Goal: Manage account settings

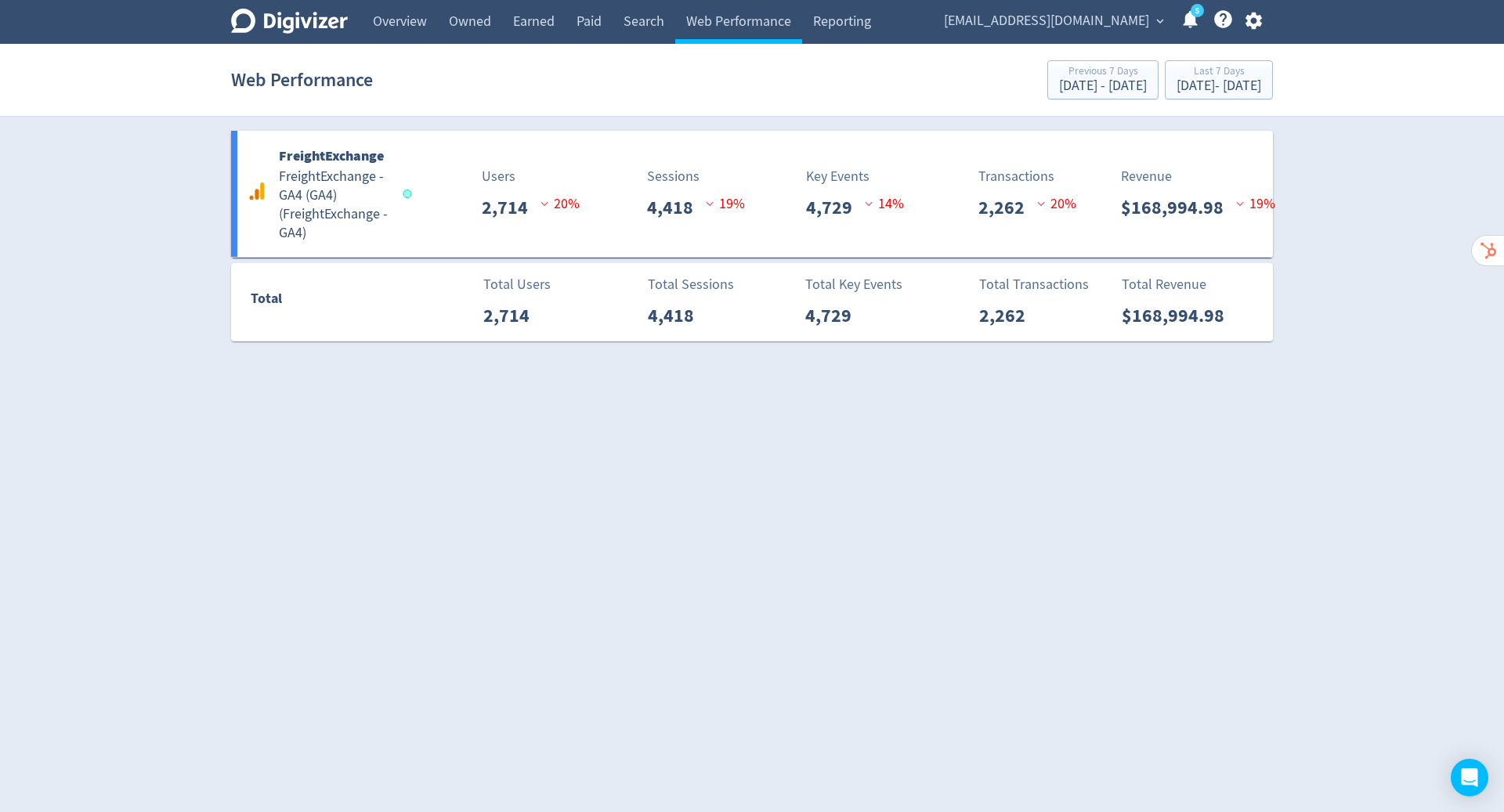
click at [758, 162] on div "FreightExchange FreightExchange - GA4 (GA4) ( FreightExchange - GA4 ) Users 2,7…" at bounding box center [751, 193] width 1042 height 126
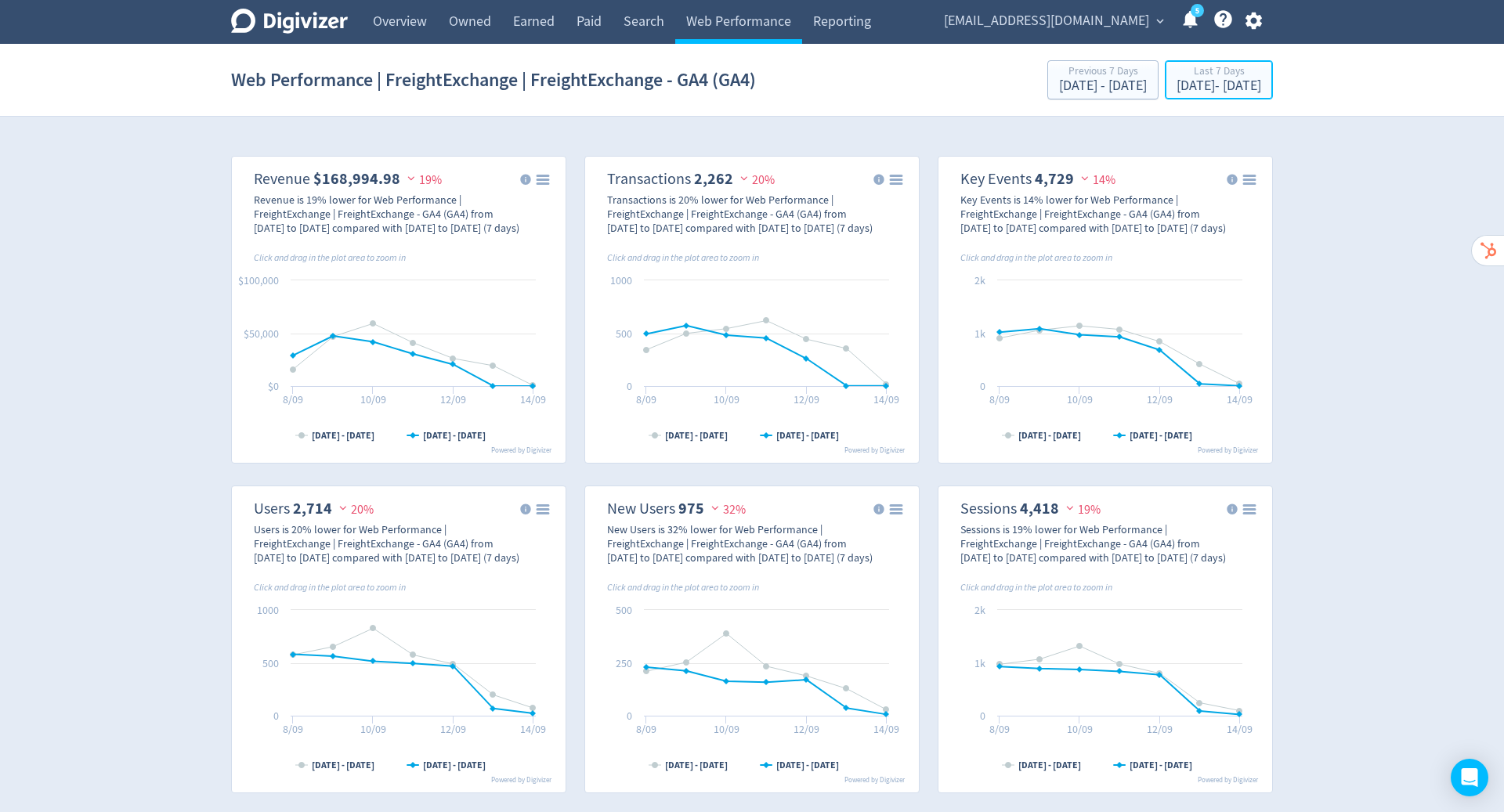
click at [1176, 85] on div "[DATE] - [DATE]" at bounding box center [1218, 86] width 84 height 14
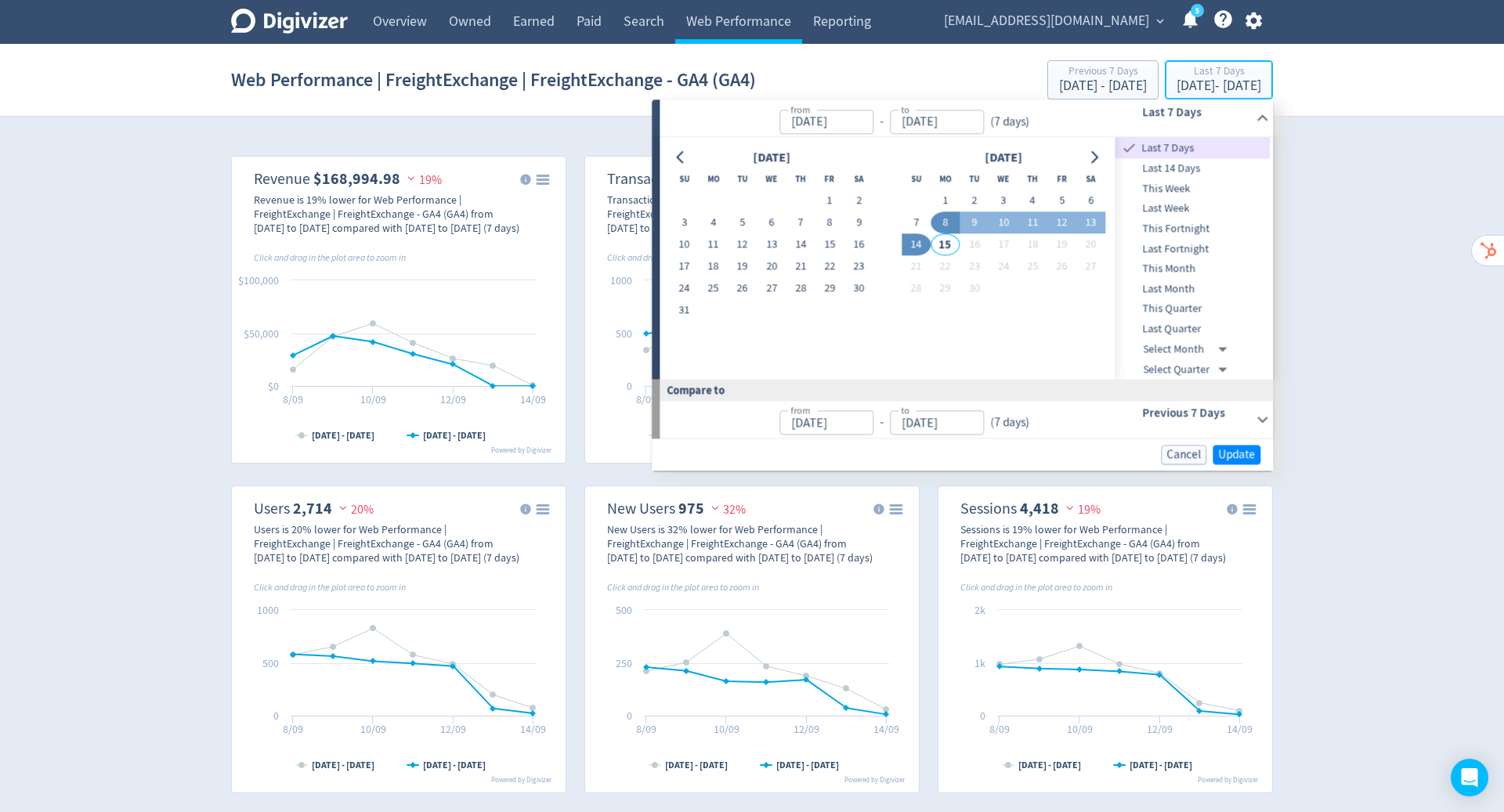
type input "[DATE]"
click at [685, 152] on icon "Go to previous month" at bounding box center [680, 157] width 13 height 13
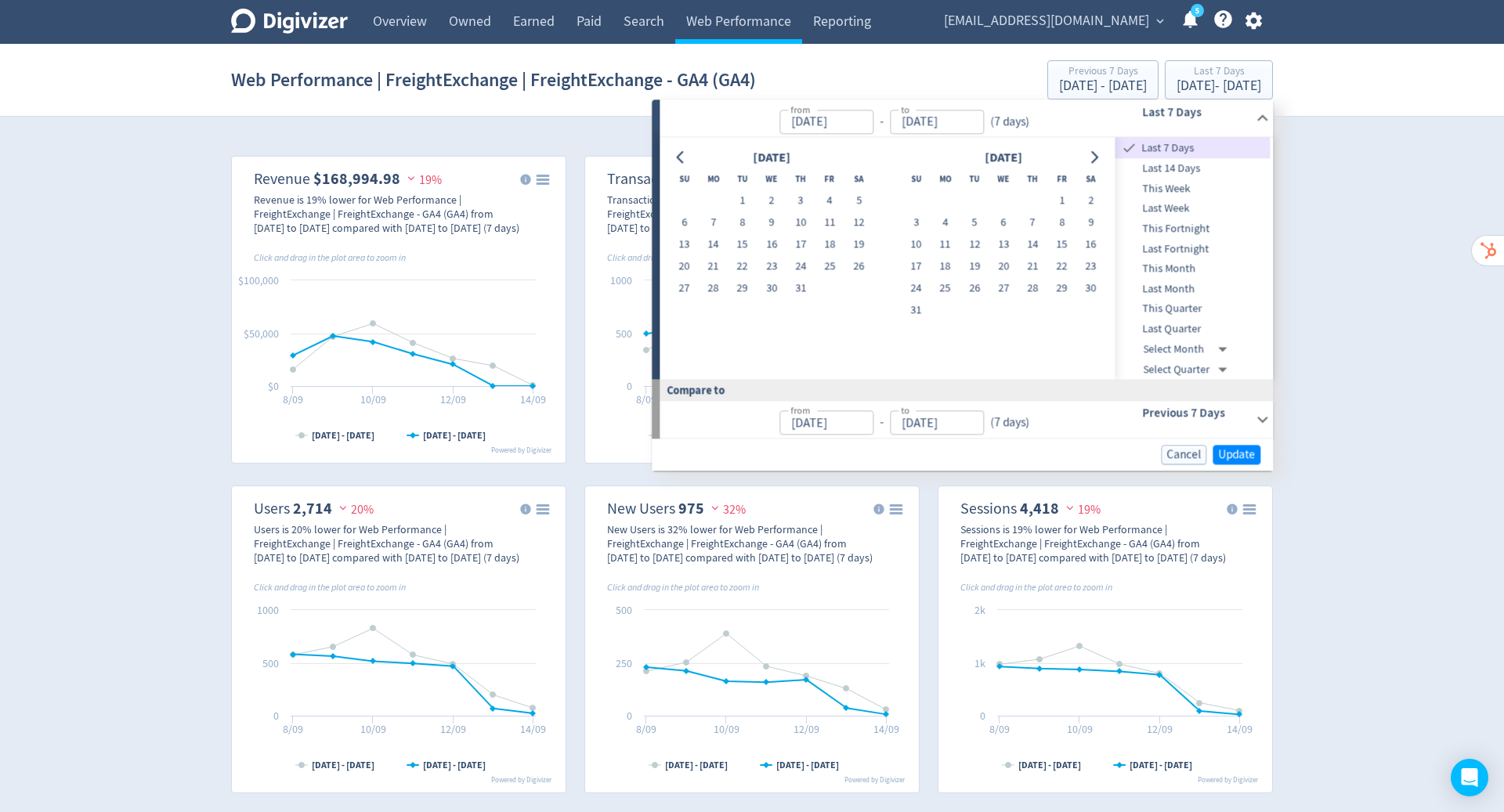
click at [685, 152] on icon "Go to previous month" at bounding box center [680, 157] width 13 height 13
click at [683, 200] on button "1" at bounding box center [684, 201] width 29 height 22
type input "[DATE]"
click at [1092, 160] on icon "Go to next month" at bounding box center [1094, 157] width 13 height 13
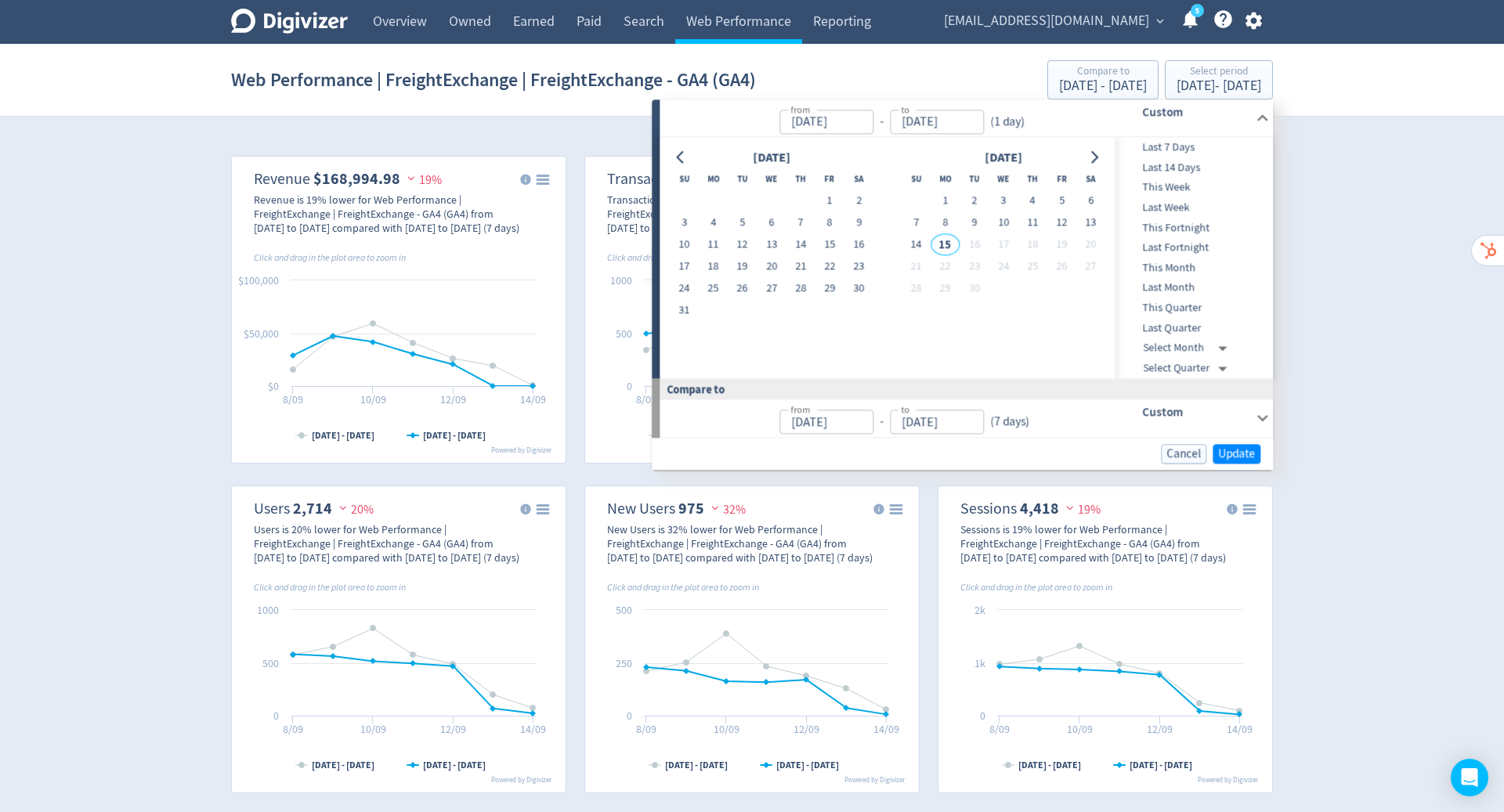
click at [938, 207] on button "1" at bounding box center [945, 201] width 29 height 22
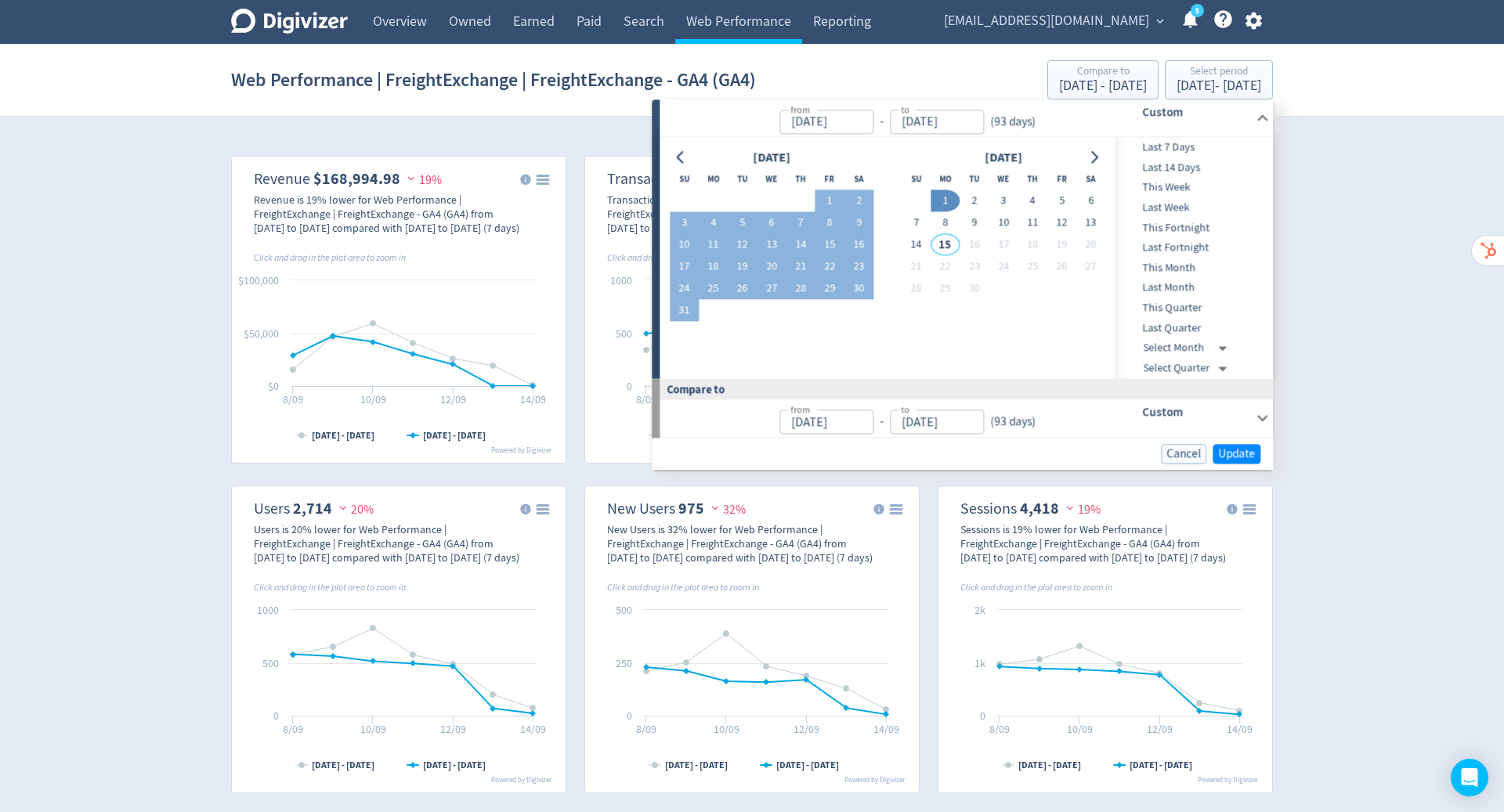
type input "[DATE]"
click at [1229, 453] on span "Update" at bounding box center [1236, 453] width 37 height 12
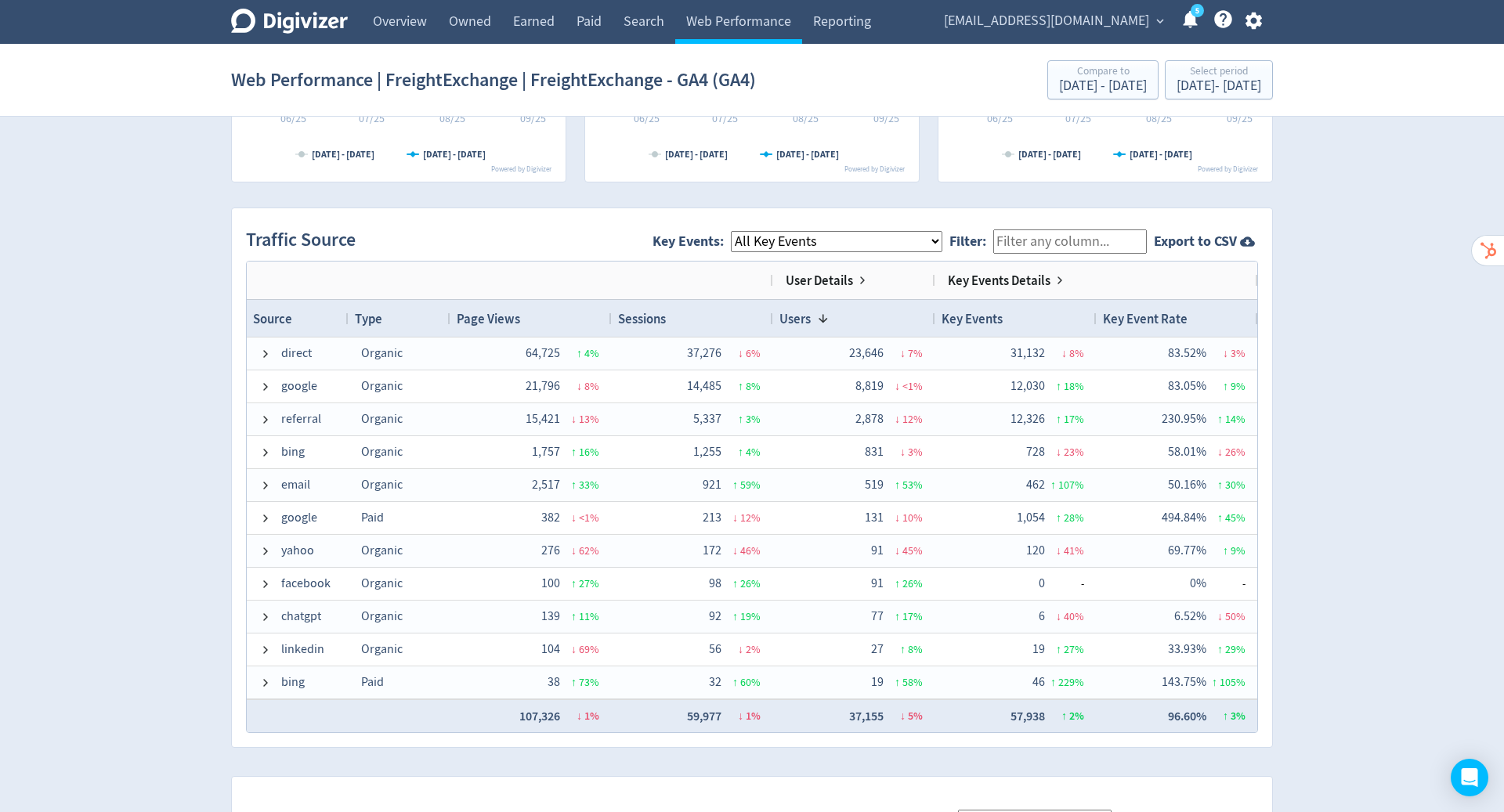
scroll to position [978, 0]
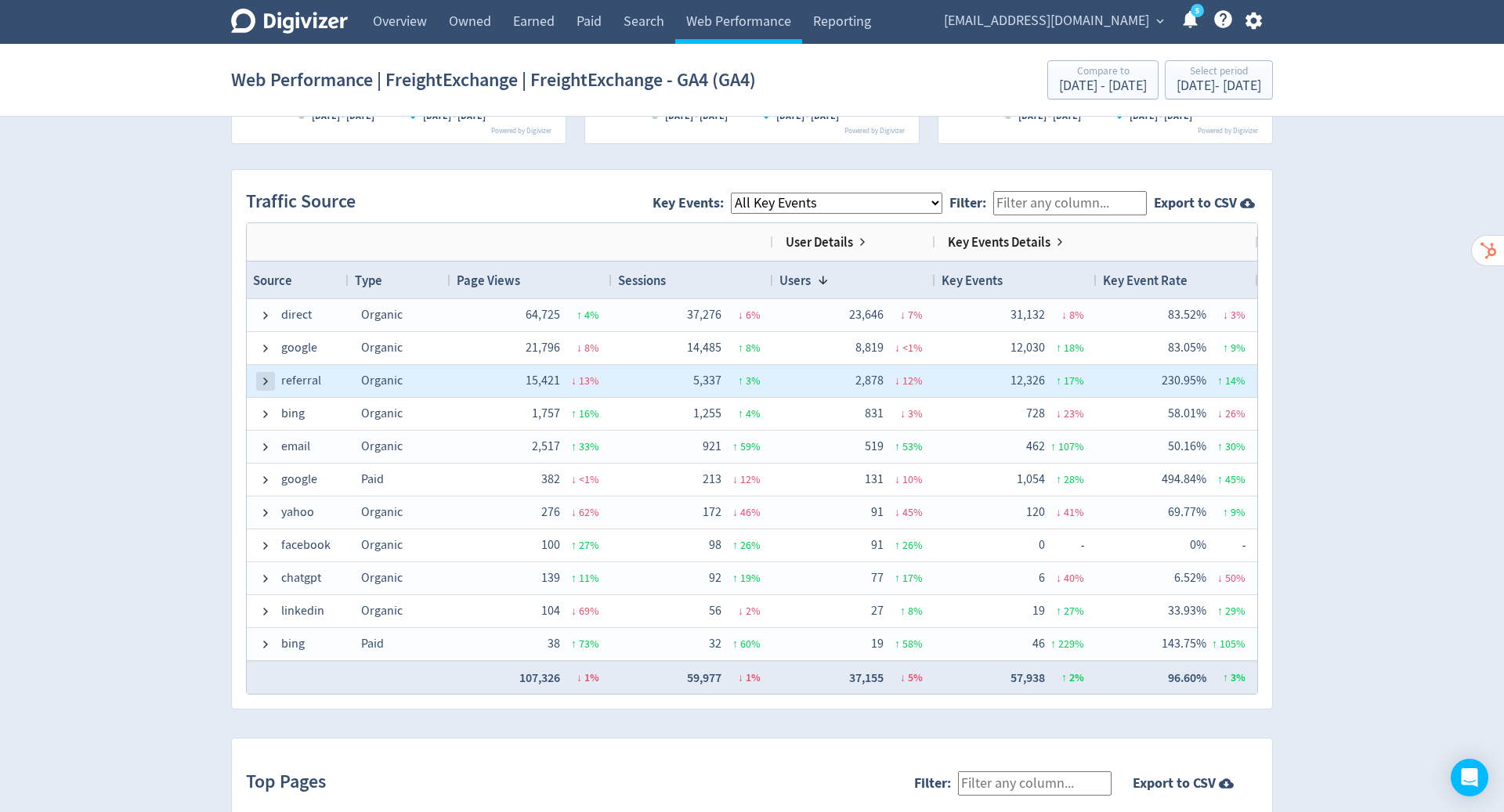
click at [271, 381] on span at bounding box center [266, 381] width 13 height 13
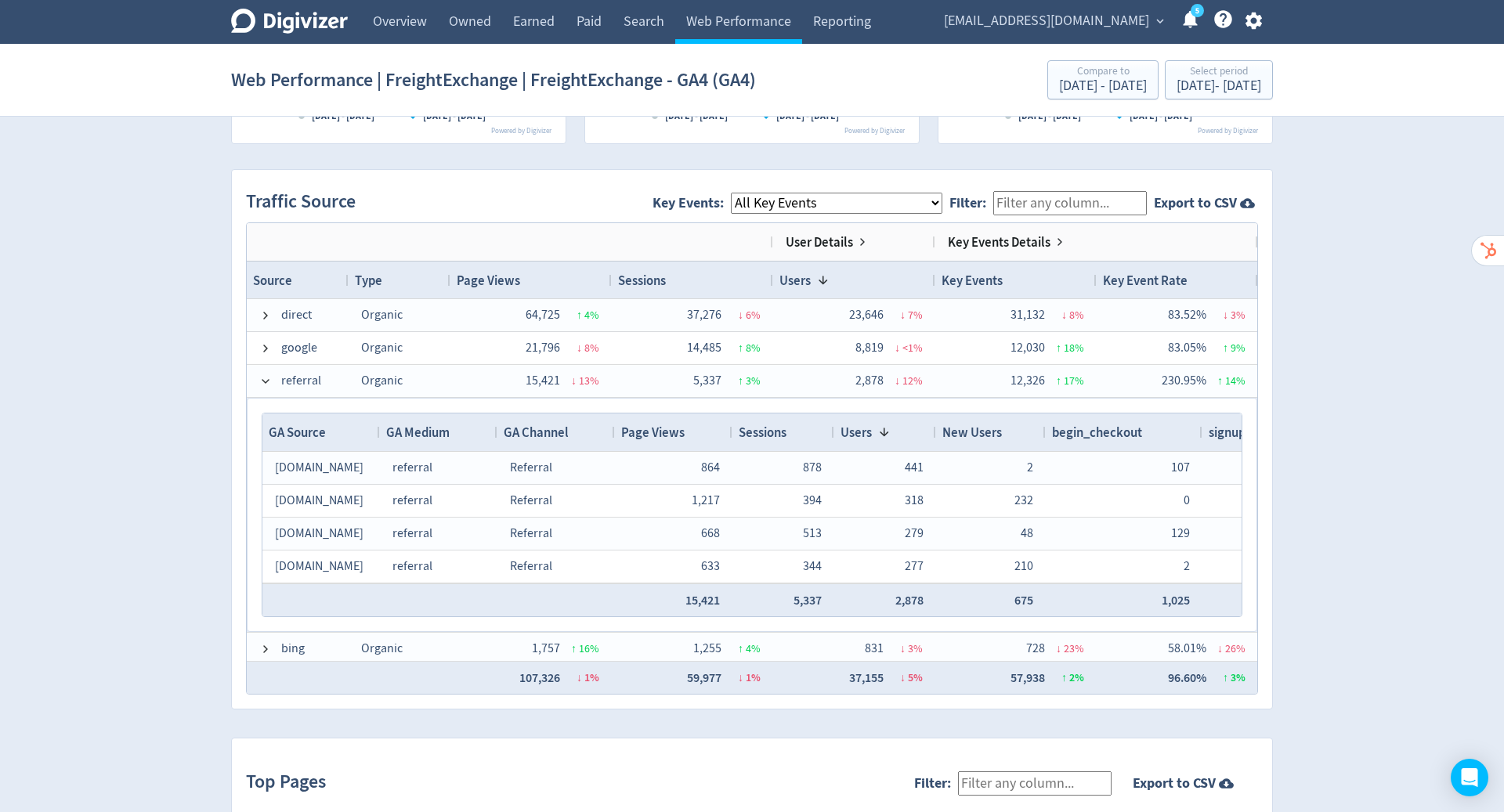
click at [681, 429] on span "Page Views" at bounding box center [653, 432] width 64 height 17
click at [262, 377] on span at bounding box center [266, 381] width 13 height 13
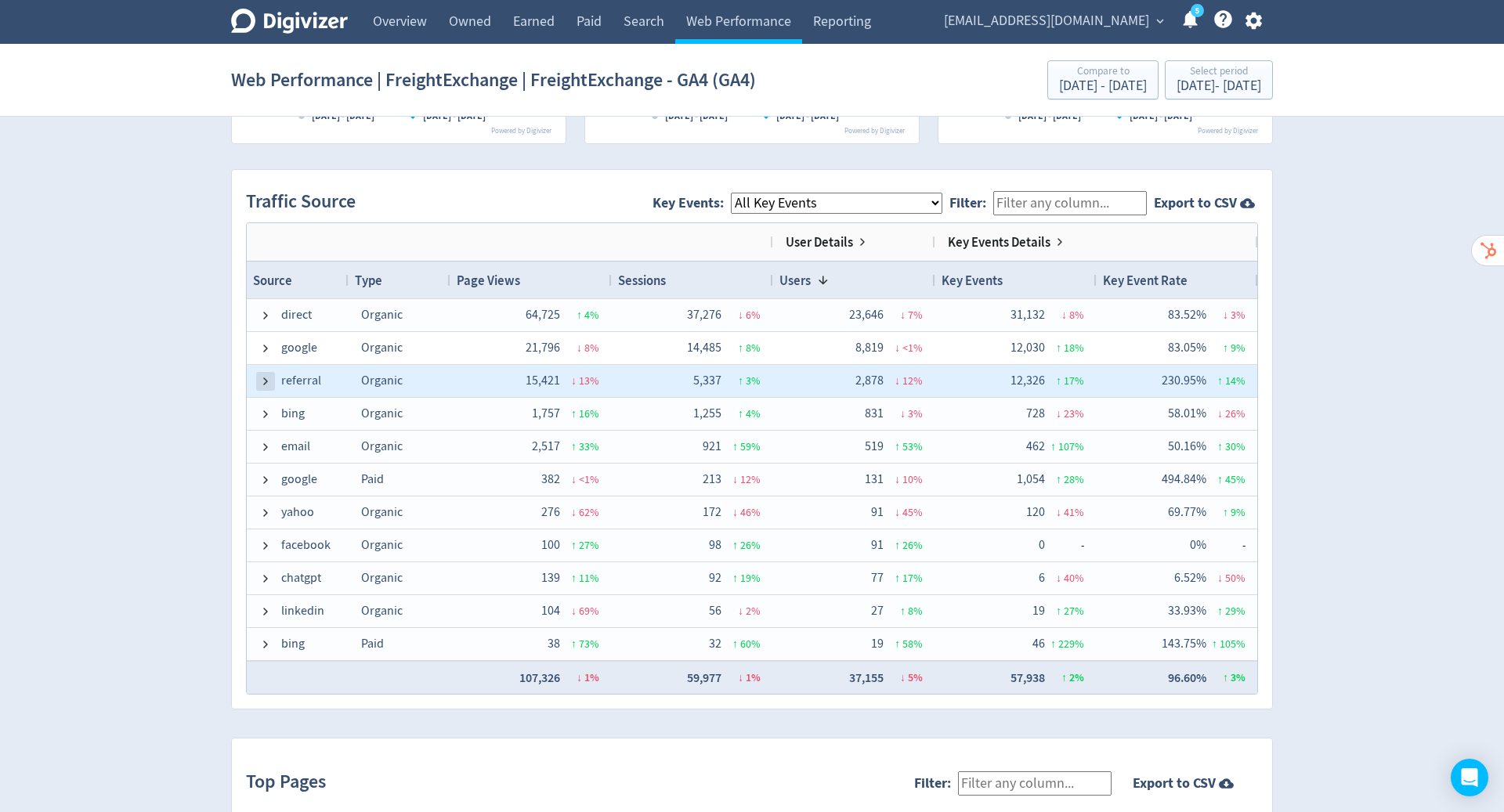
click at [263, 575] on span at bounding box center [266, 578] width 13 height 13
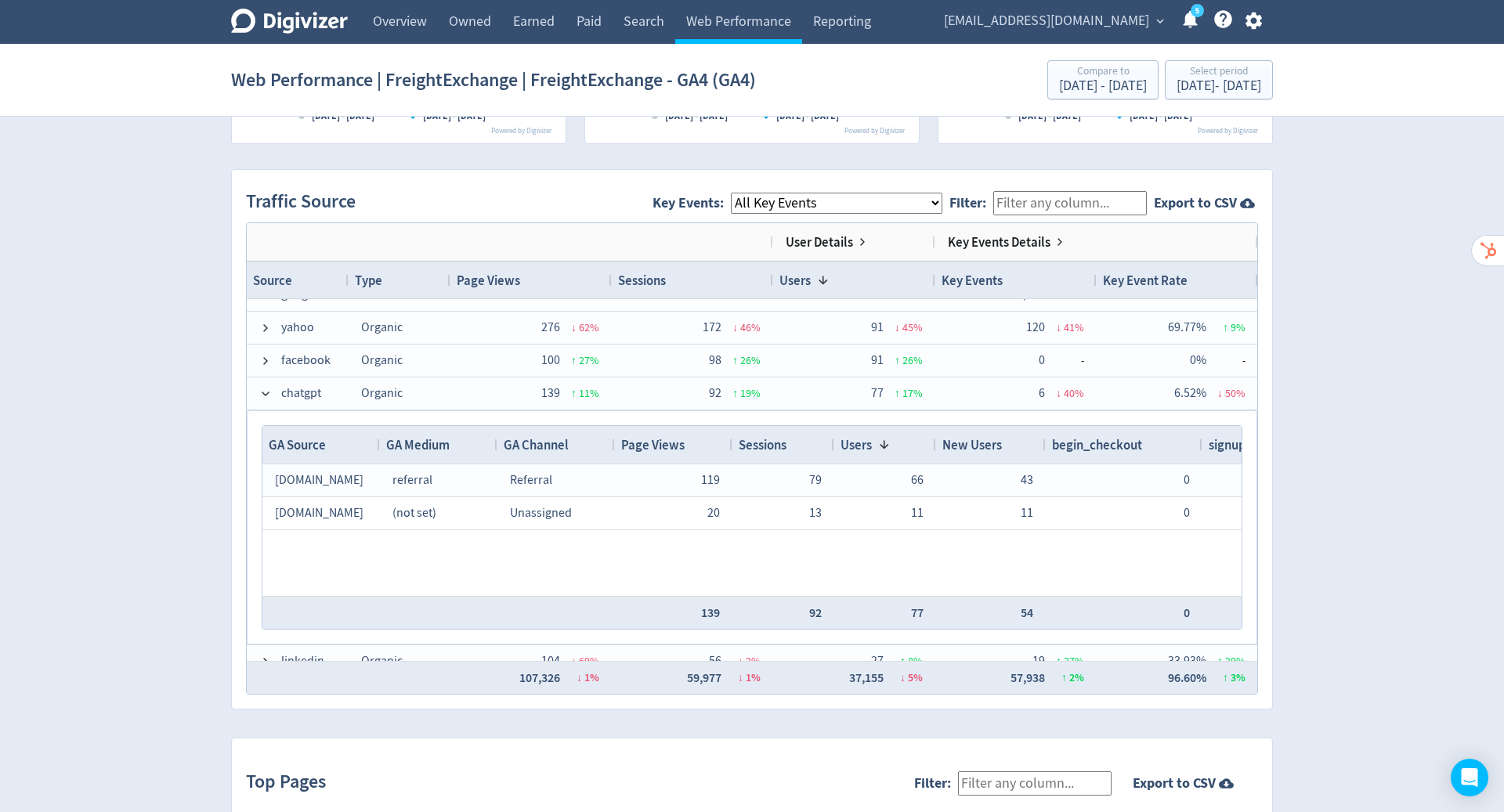
scroll to position [199, 0]
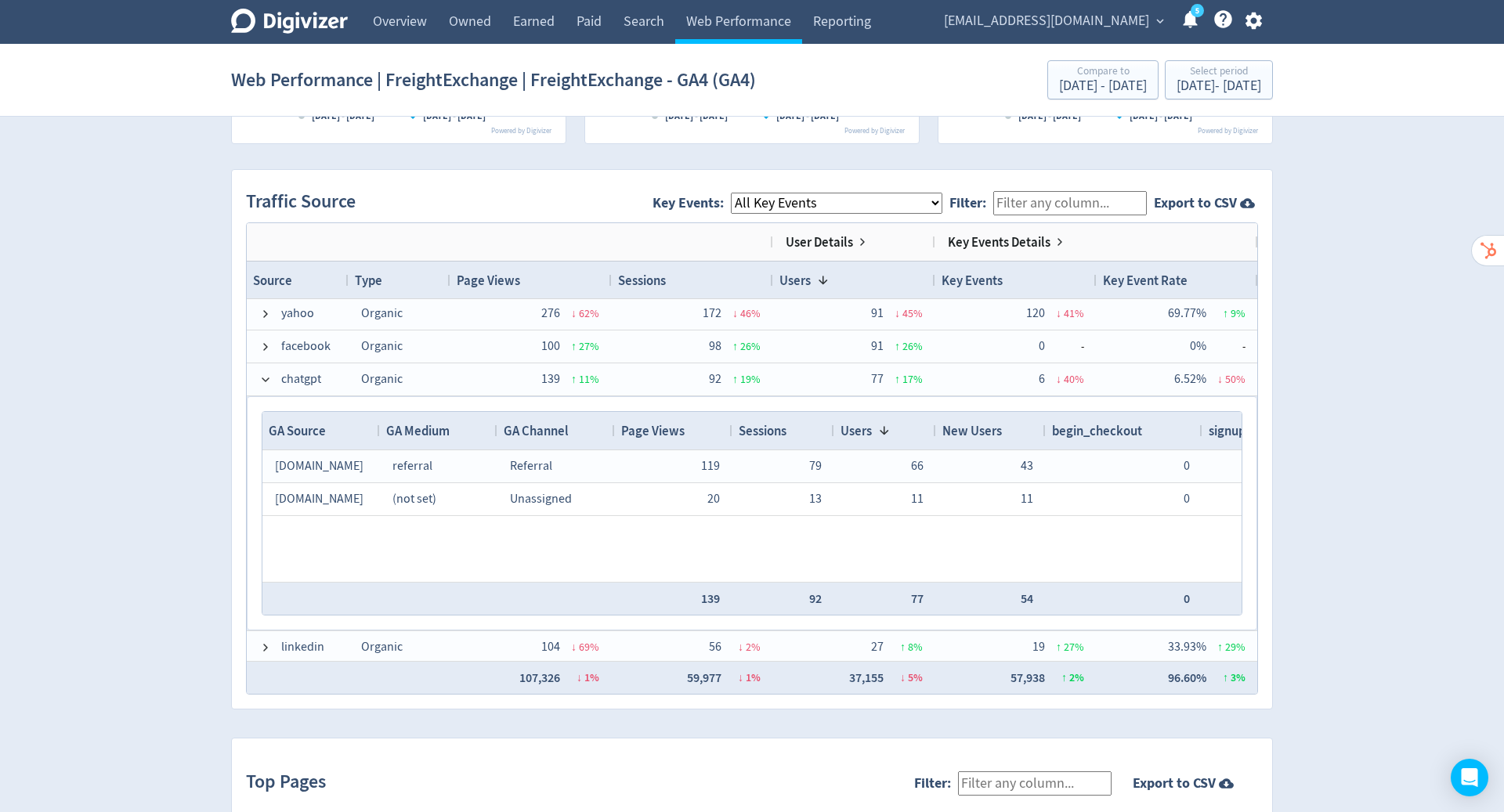
click at [262, 379] on span at bounding box center [266, 379] width 13 height 13
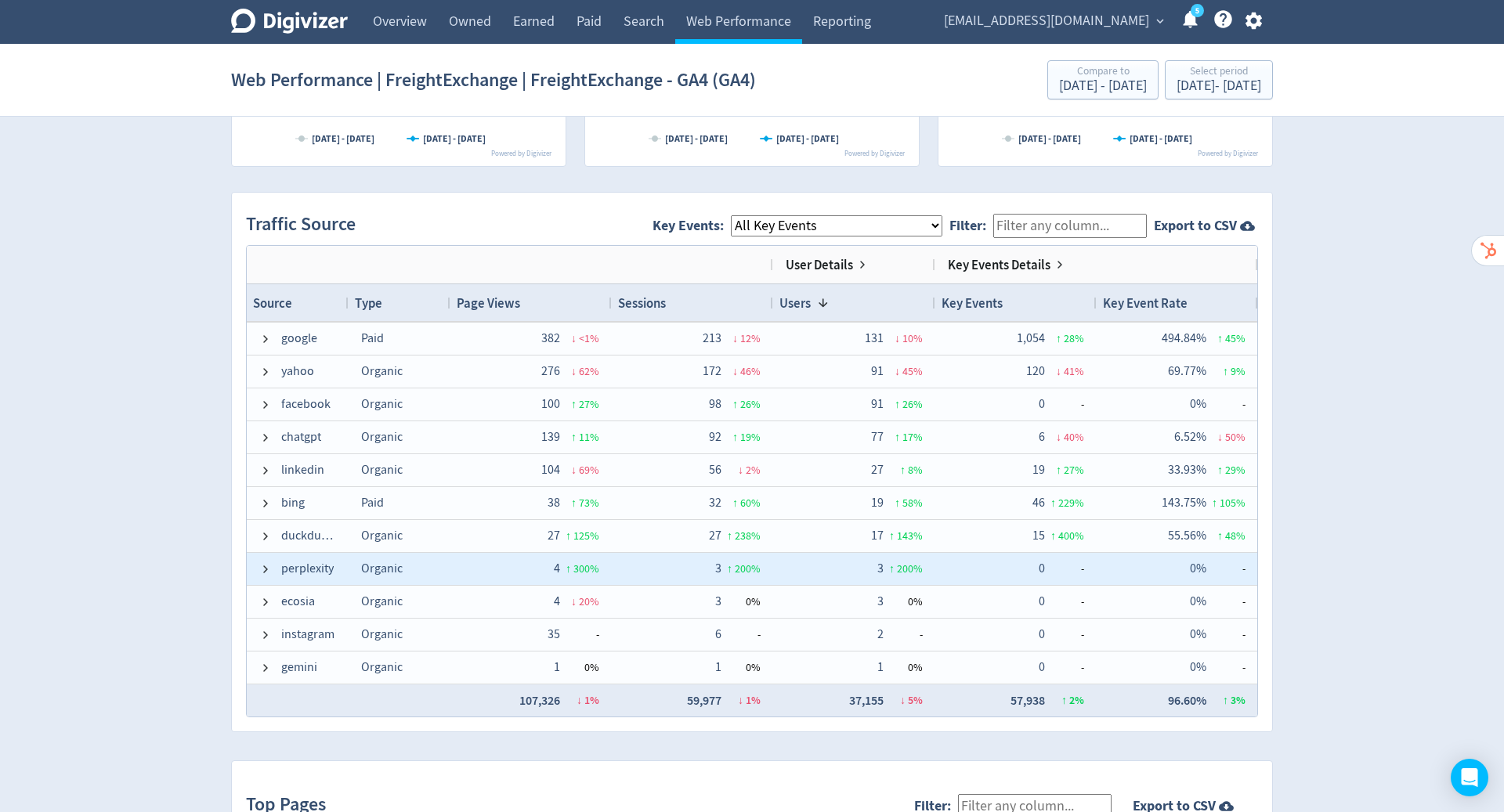
scroll to position [957, 0]
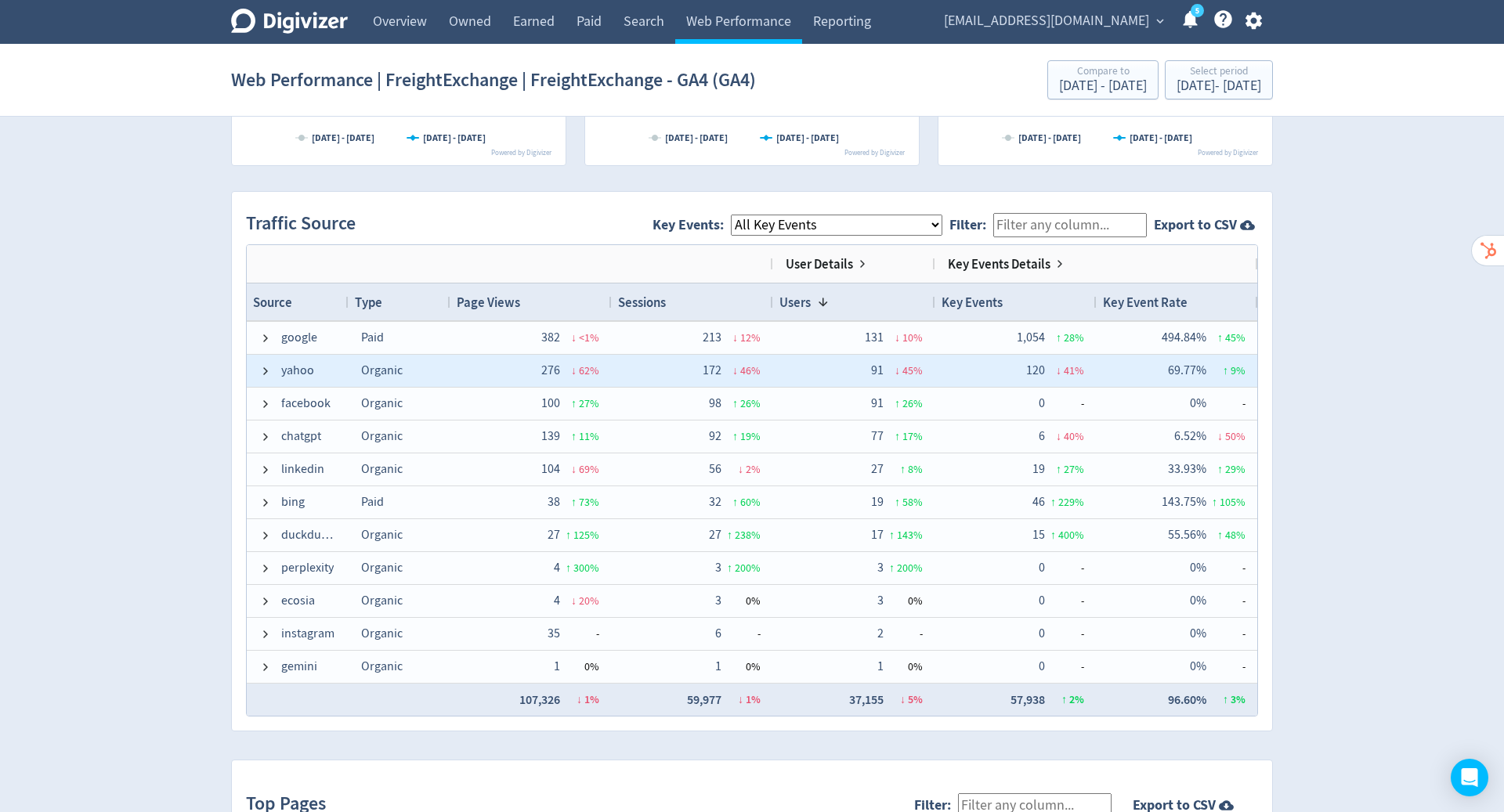
click at [538, 296] on div "Page Views" at bounding box center [531, 301] width 149 height 29
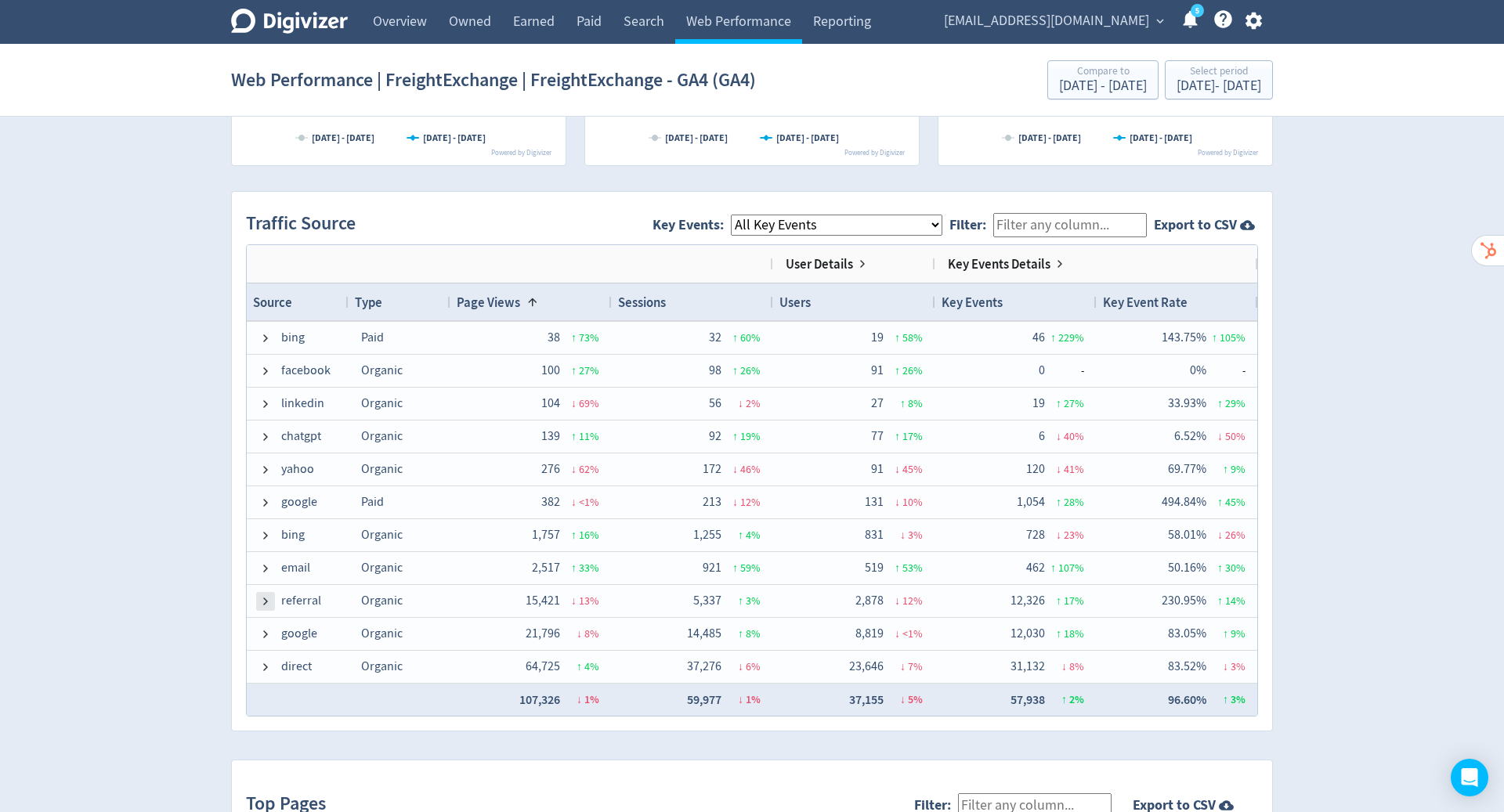
click at [538, 296] on div "Page Views 1" at bounding box center [531, 301] width 149 height 29
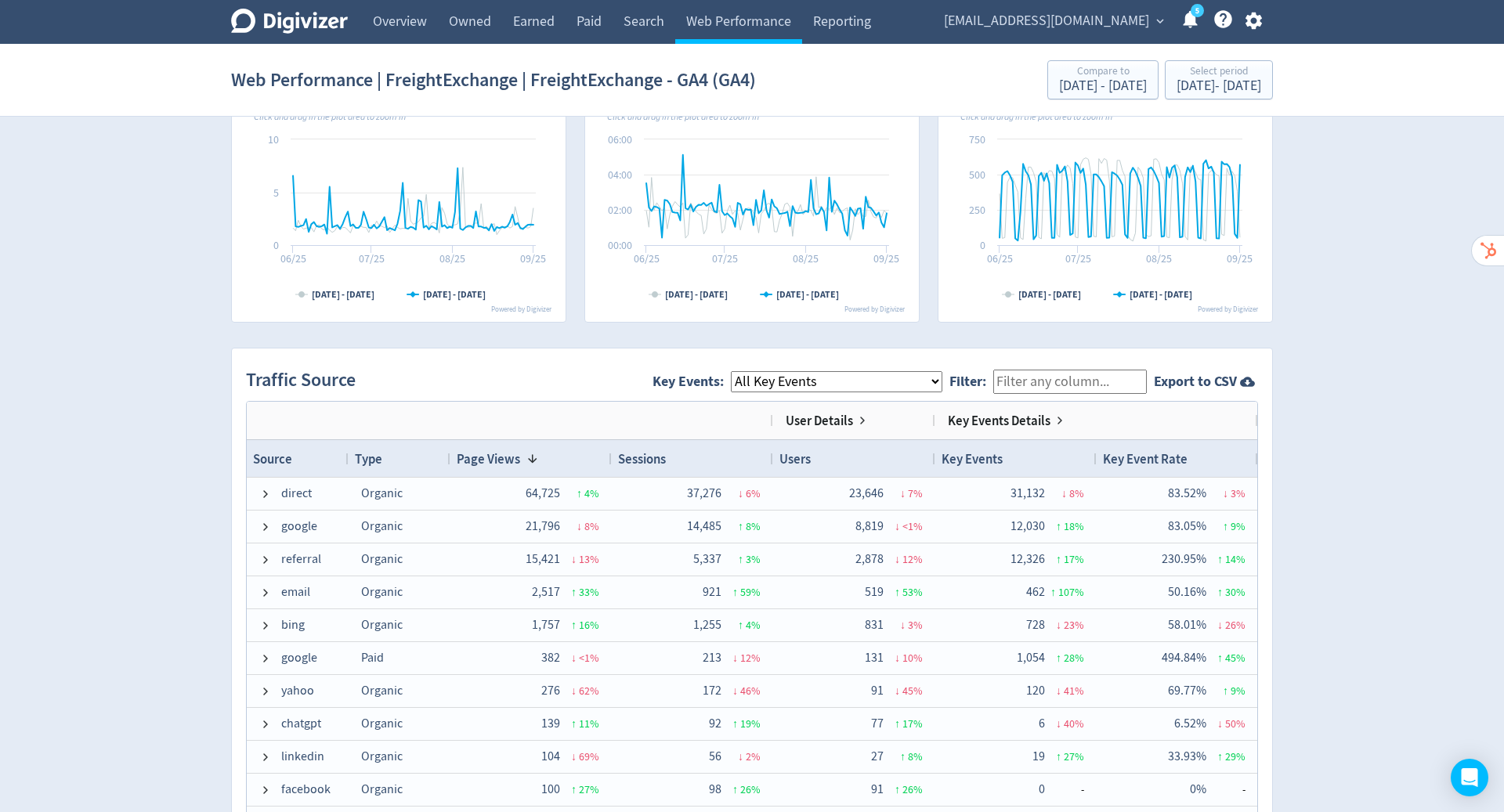
scroll to position [876, 0]
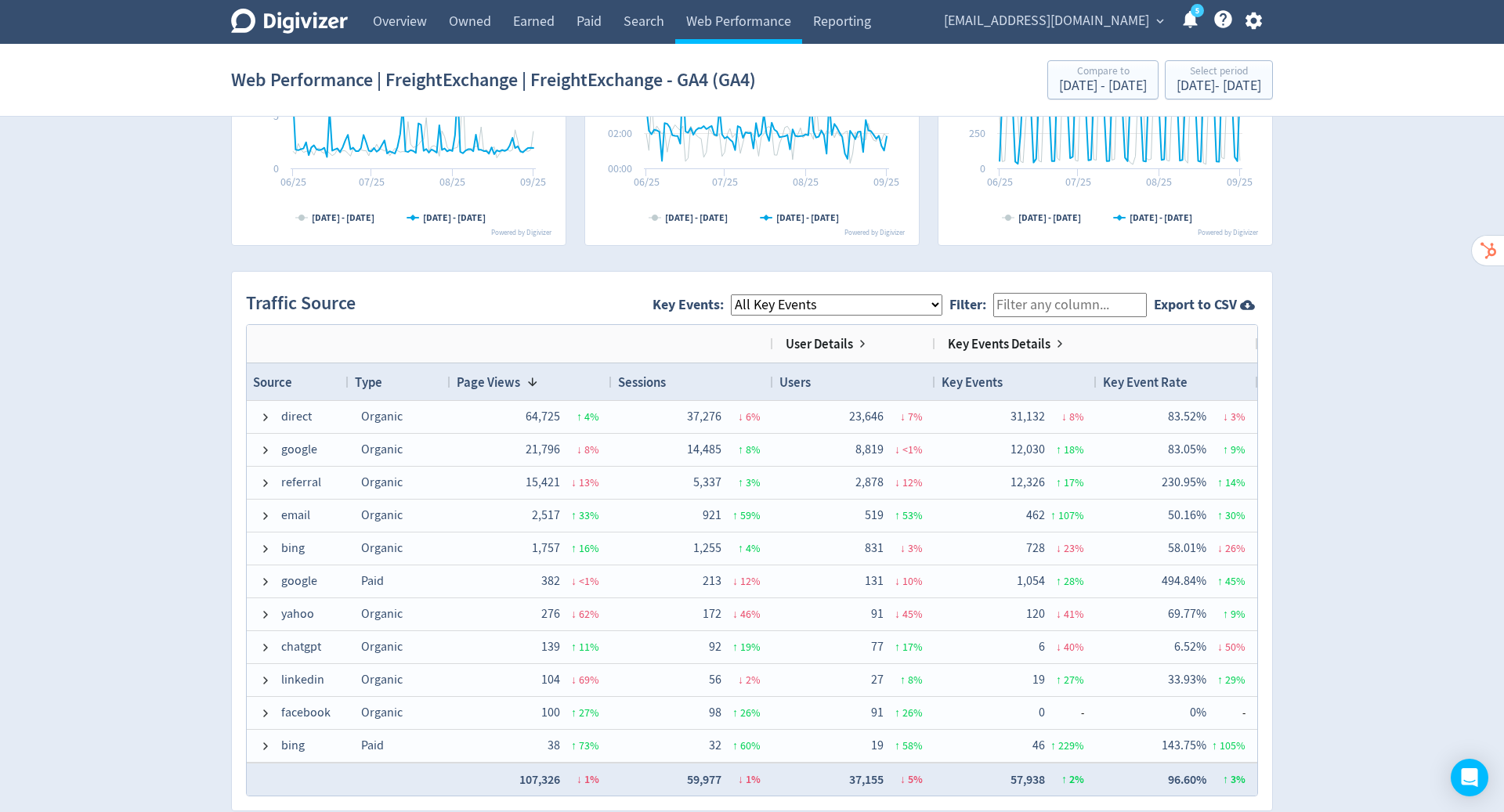
click at [938, 308] on select "All Key Events eCommerce begin_checkout signup_step purchase get_a_quote signup…" at bounding box center [836, 305] width 212 height 21
click at [743, 294] on select "All Key Events eCommerce begin_checkout signup_step purchase get_a_quote signup…" at bounding box center [836, 305] width 212 height 21
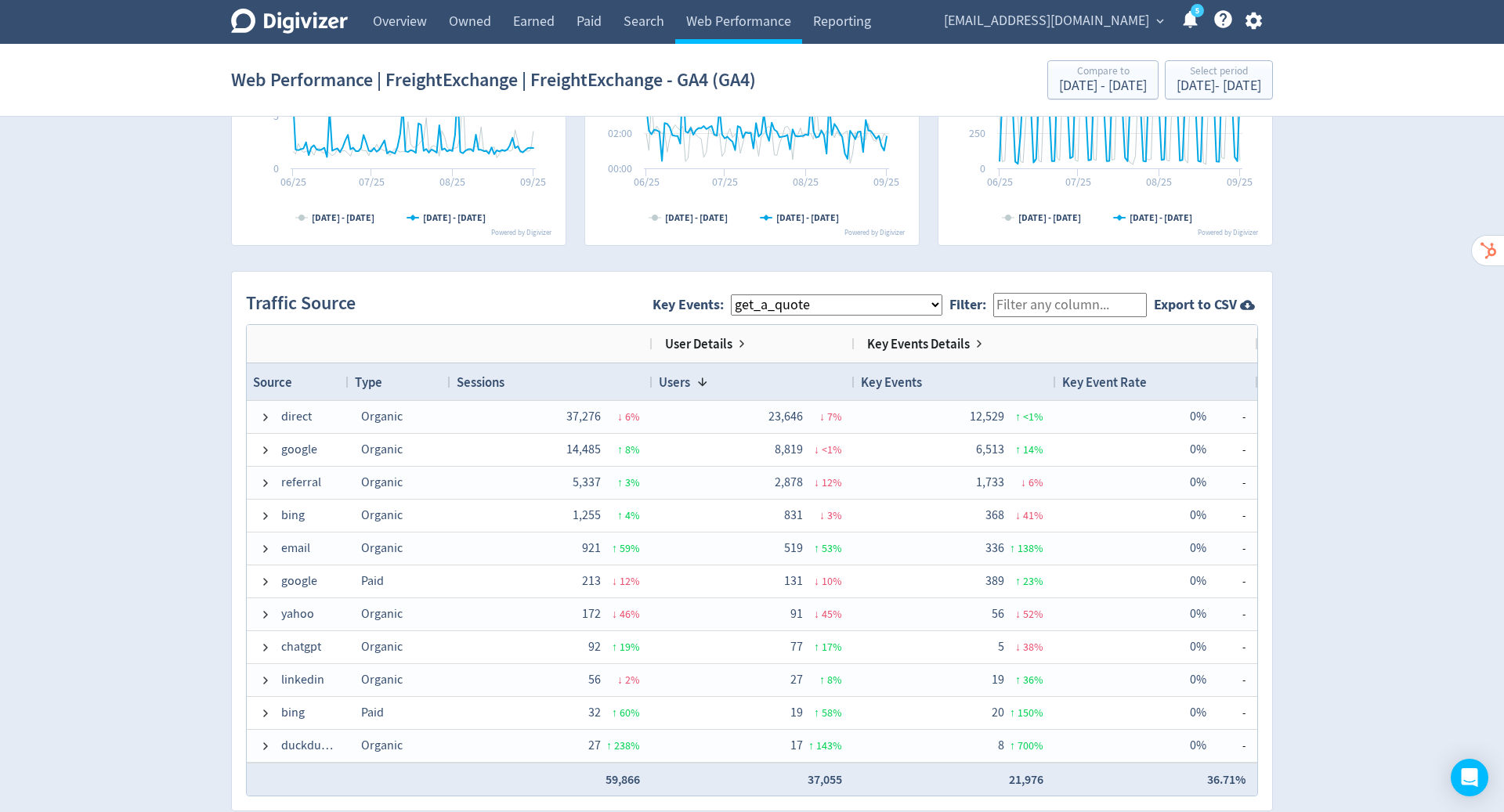
click at [883, 299] on select "All Key Events eCommerce begin_checkout signup_step purchase get_a_quote signup…" at bounding box center [836, 305] width 212 height 21
click at [743, 294] on select "All Key Events eCommerce begin_checkout signup_step purchase get_a_quote signup…" at bounding box center [836, 305] width 212 height 21
click at [870, 306] on select "All Key Events eCommerce begin_checkout signup_step purchase get_a_quote signup…" at bounding box center [836, 305] width 212 height 21
click at [743, 294] on select "All Key Events eCommerce begin_checkout signup_step purchase get_a_quote signup…" at bounding box center [836, 305] width 212 height 21
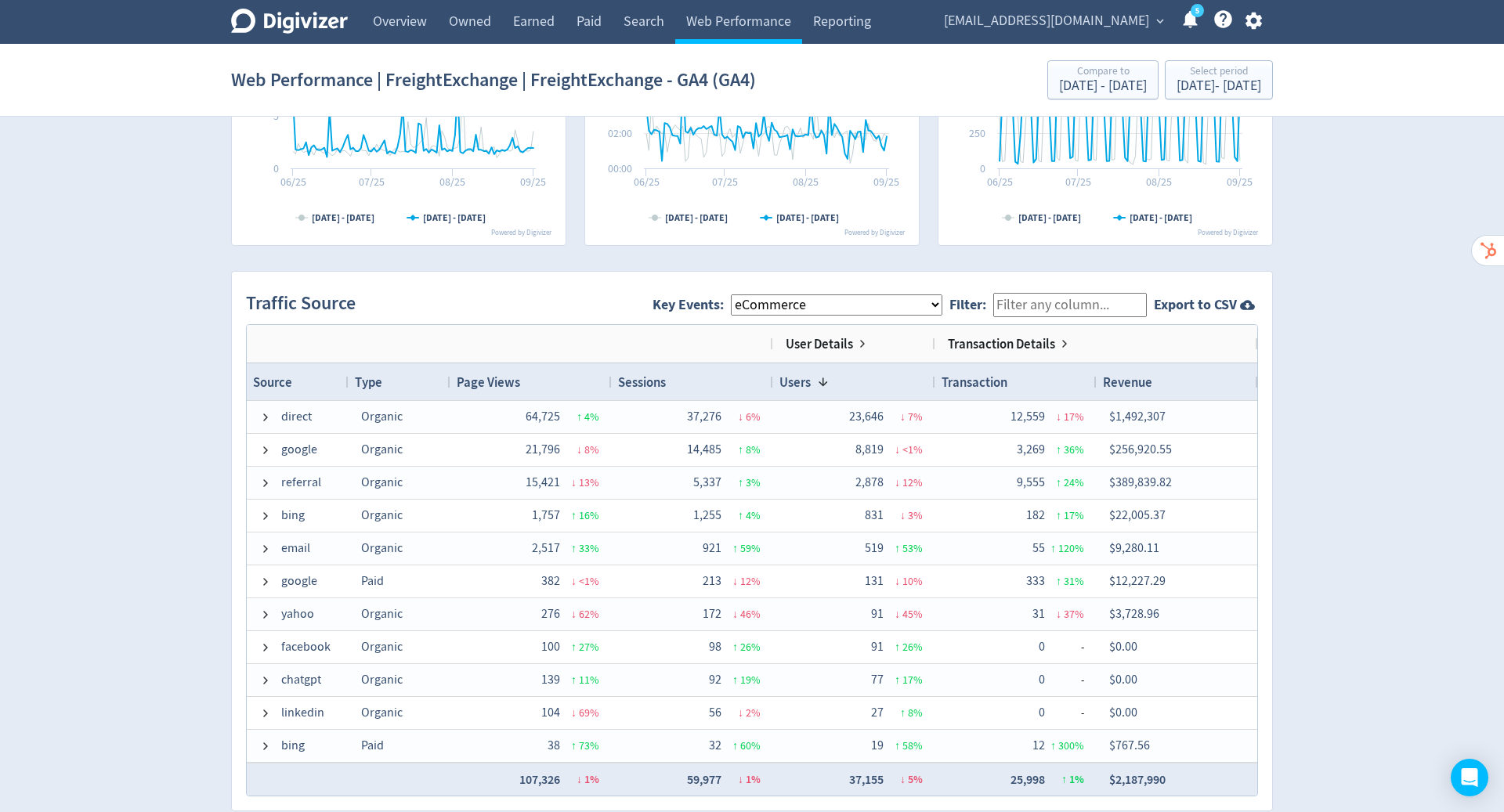
click at [834, 304] on select "All Key Events eCommerce begin_checkout signup_step purchase get_a_quote signup…" at bounding box center [836, 305] width 212 height 21
click at [743, 294] on select "All Key Events eCommerce begin_checkout signup_step purchase get_a_quote signup…" at bounding box center [836, 305] width 212 height 21
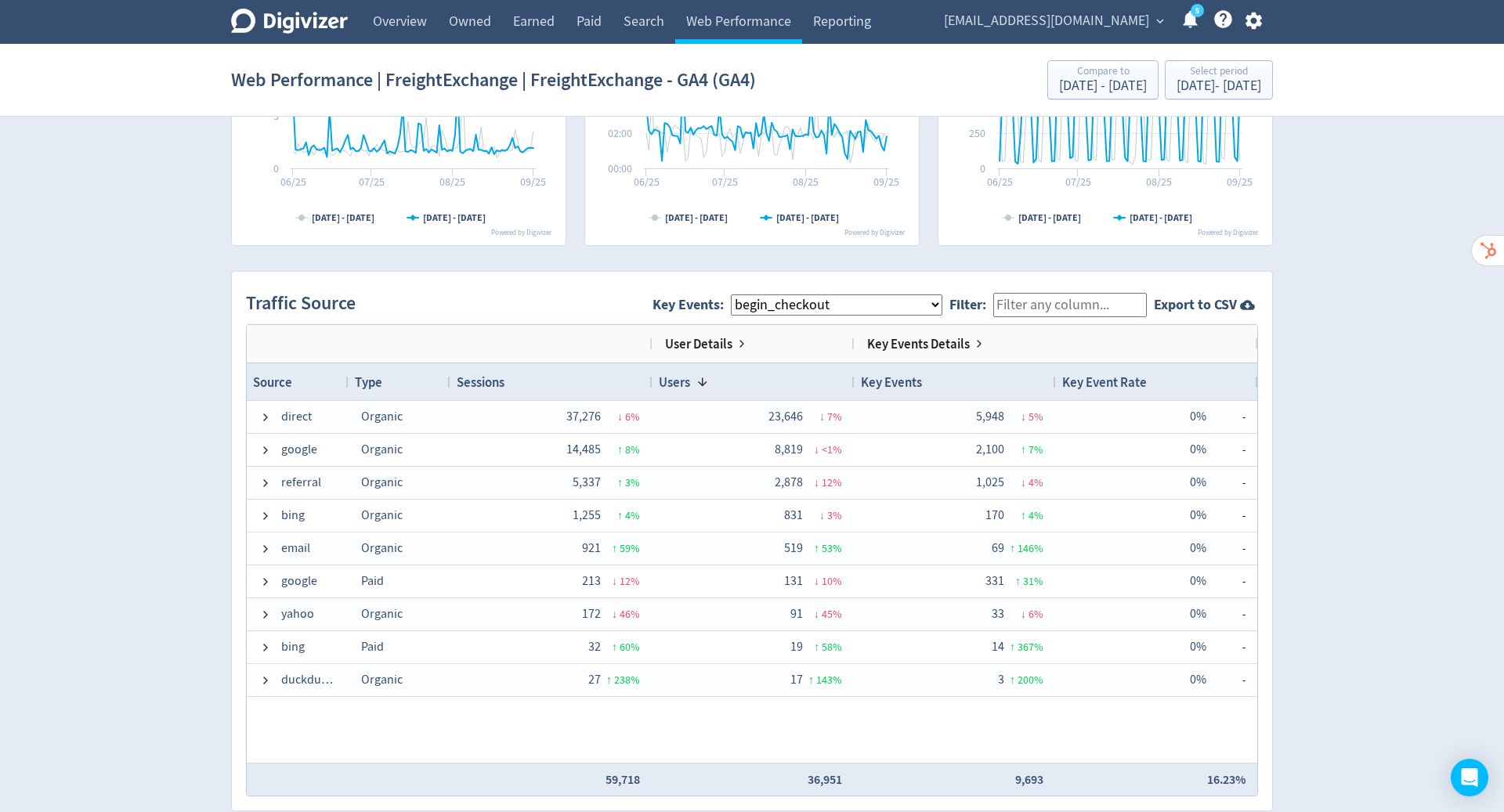
click at [840, 309] on select "All Key Events eCommerce begin_checkout signup_step purchase get_a_quote signup…" at bounding box center [836, 305] width 212 height 21
click at [743, 294] on select "All Key Events eCommerce begin_checkout signup_step purchase get_a_quote signup…" at bounding box center [836, 305] width 212 height 21
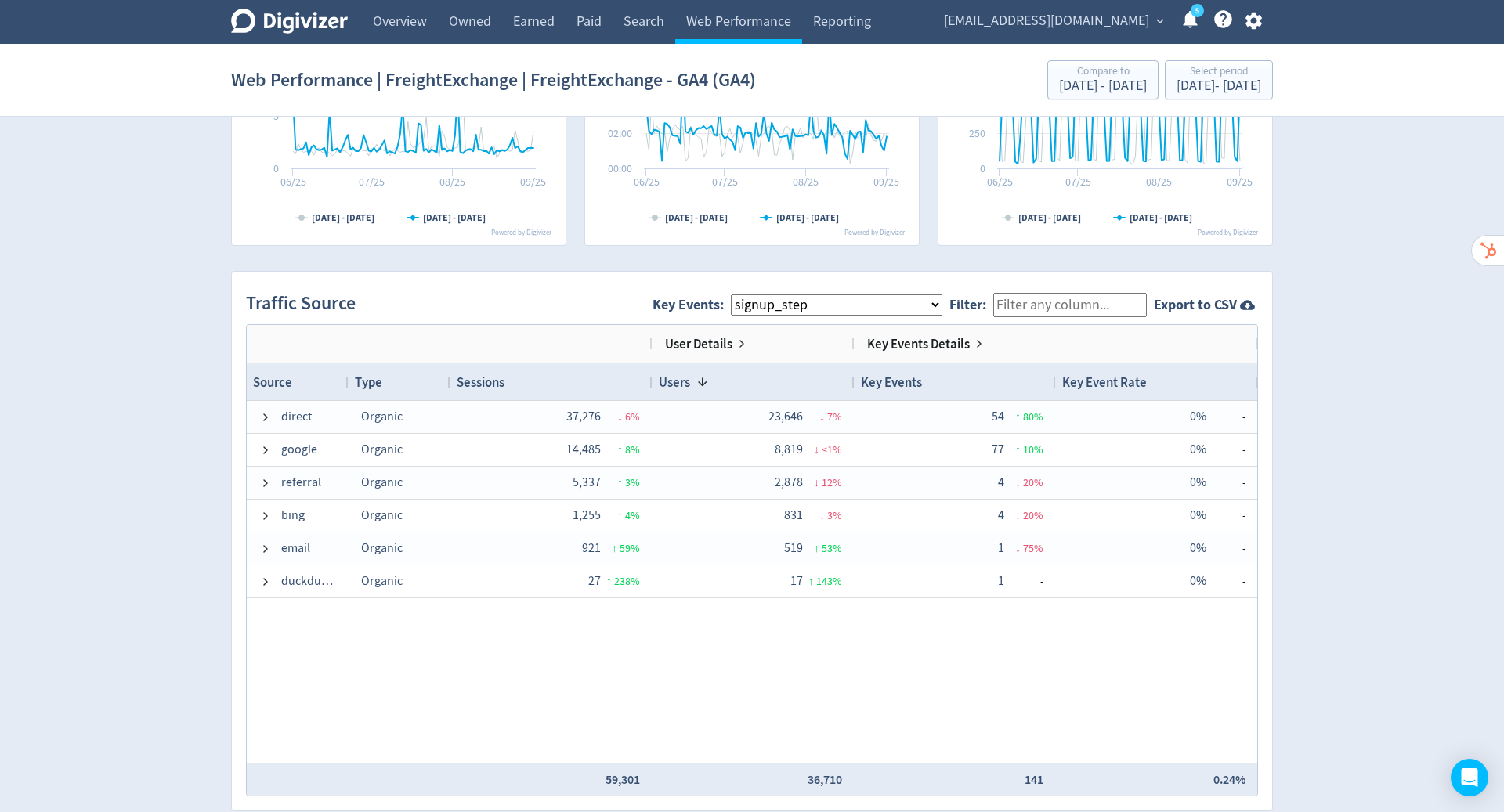
click at [832, 310] on select "All Key Events eCommerce begin_checkout signup_step purchase get_a_quote signup…" at bounding box center [836, 305] width 212 height 21
click at [743, 294] on select "All Key Events eCommerce begin_checkout signup_step purchase get_a_quote signup…" at bounding box center [836, 305] width 212 height 21
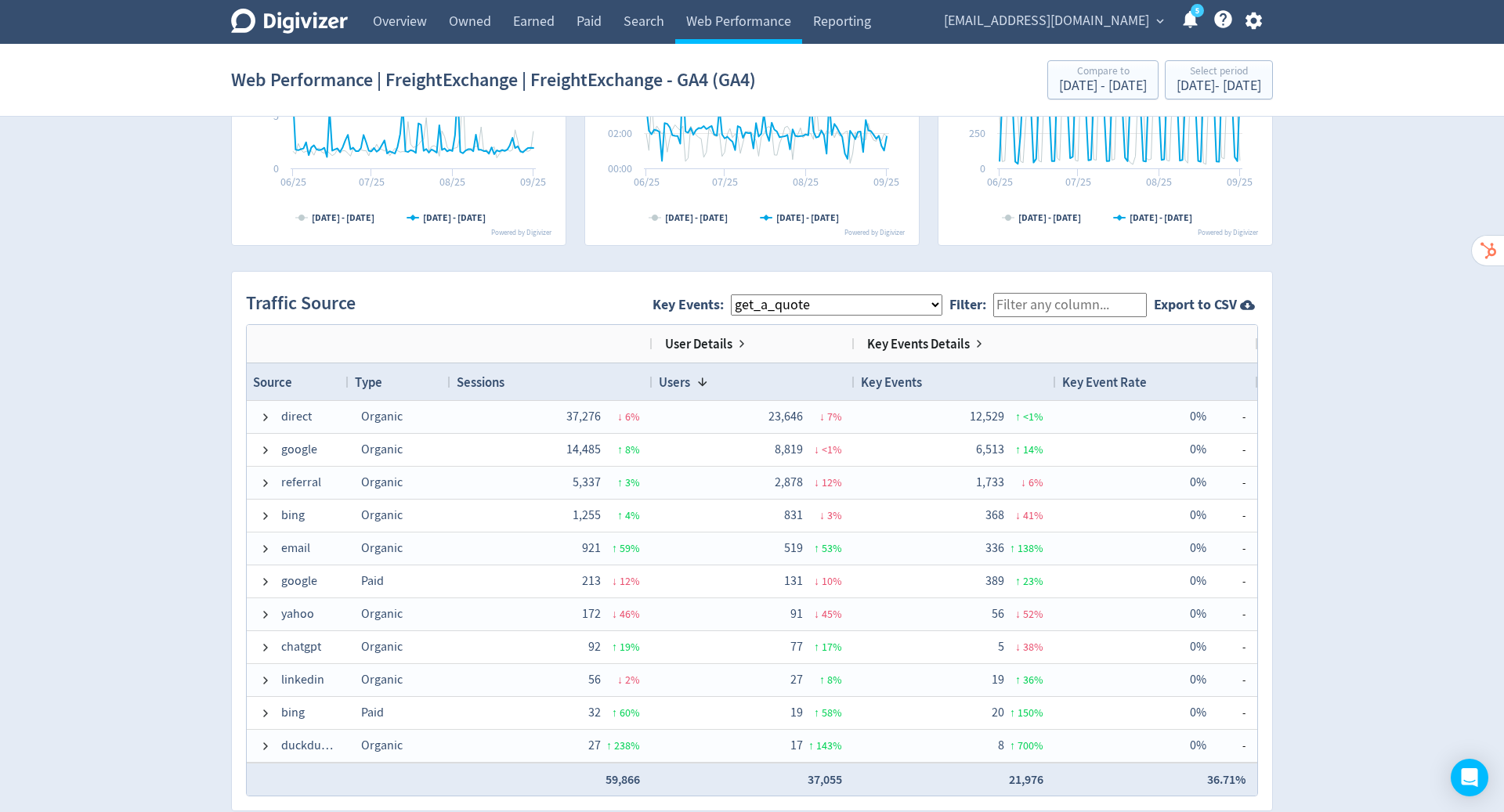
click at [830, 308] on select "All Key Events eCommerce begin_checkout signup_step purchase get_a_quote signup…" at bounding box center [836, 305] width 212 height 21
click at [743, 294] on select "All Key Events eCommerce begin_checkout signup_step purchase get_a_quote signup…" at bounding box center [836, 305] width 212 height 21
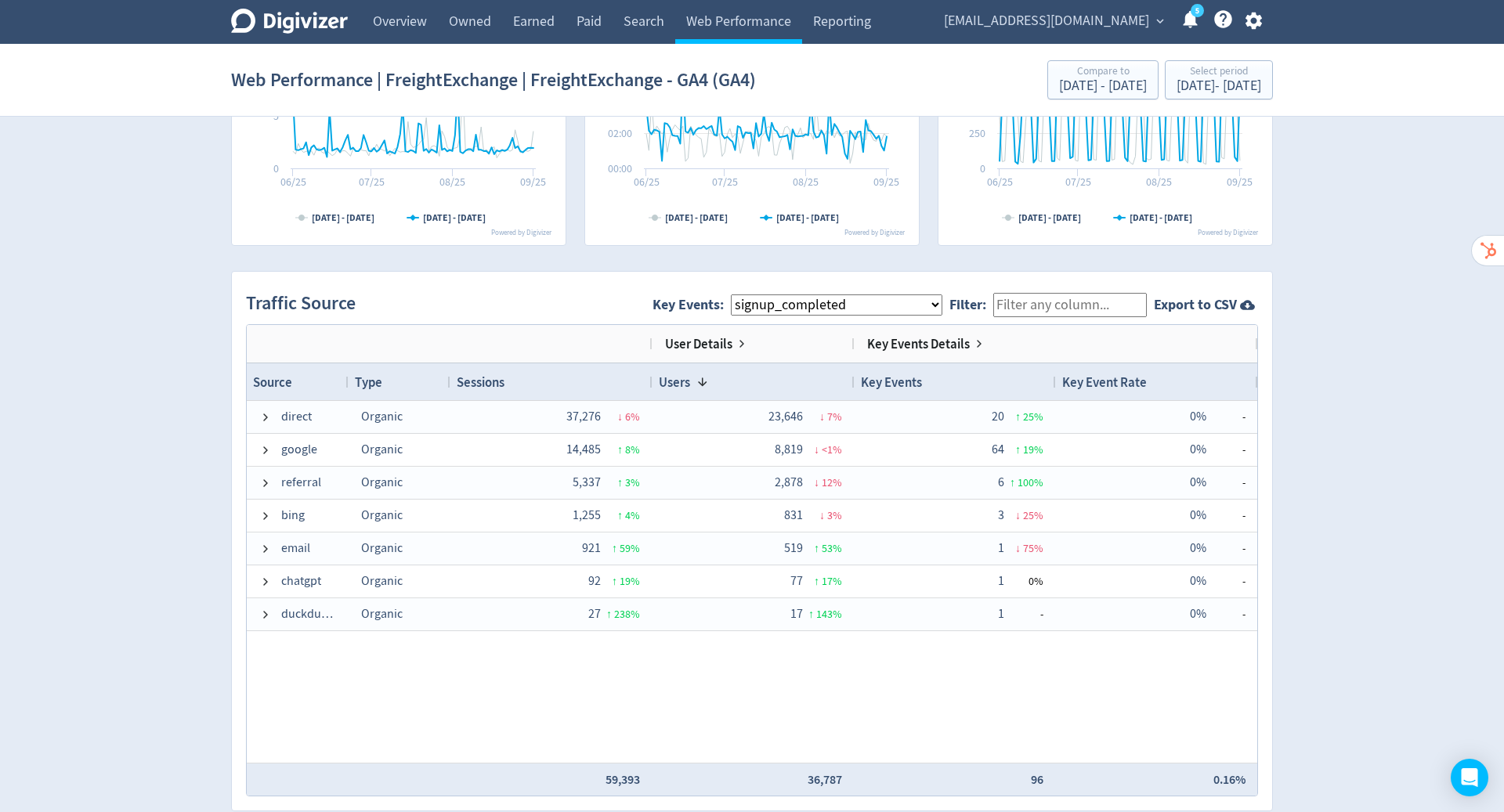
click at [852, 301] on select "All Key Events eCommerce begin_checkout signup_step purchase get_a_quote signup…" at bounding box center [836, 305] width 212 height 21
click at [743, 294] on select "All Key Events eCommerce begin_checkout signup_step purchase get_a_quote signup…" at bounding box center [836, 305] width 212 height 21
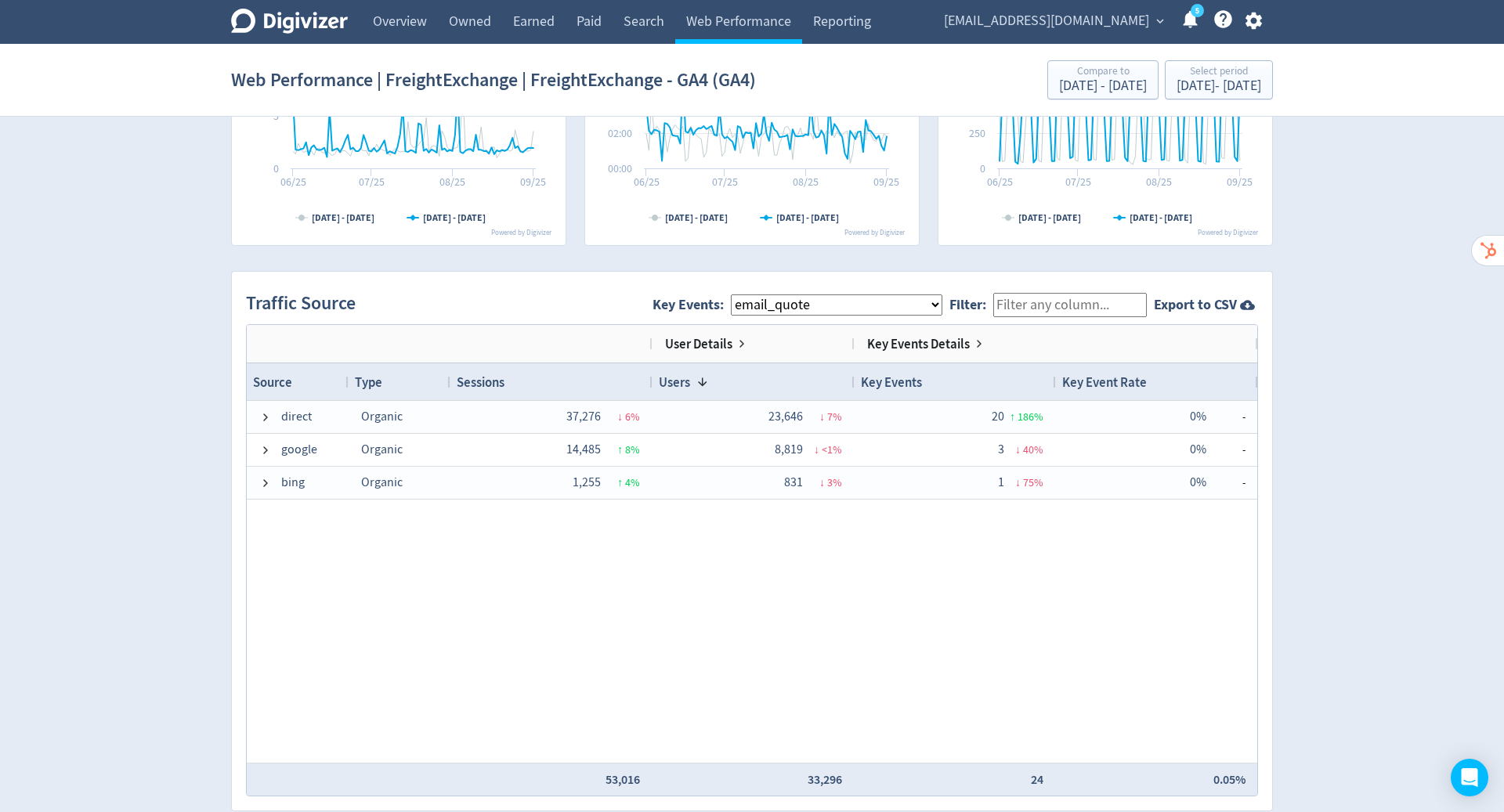
click at [848, 309] on select "All Key Events eCommerce begin_checkout signup_step purchase get_a_quote signup…" at bounding box center [836, 305] width 212 height 21
click at [743, 294] on select "All Key Events eCommerce begin_checkout signup_step purchase get_a_quote signup…" at bounding box center [836, 305] width 212 height 21
click at [846, 313] on span "Key Events: All Key Events eCommerce begin_checkout signup_step purchase get_a_…" at bounding box center [801, 305] width 297 height 35
click at [844, 306] on select "All Key Events eCommerce begin_checkout signup_step purchase get_a_quote signup…" at bounding box center [836, 305] width 212 height 21
select select "202309_ugly_freight_cta_click"
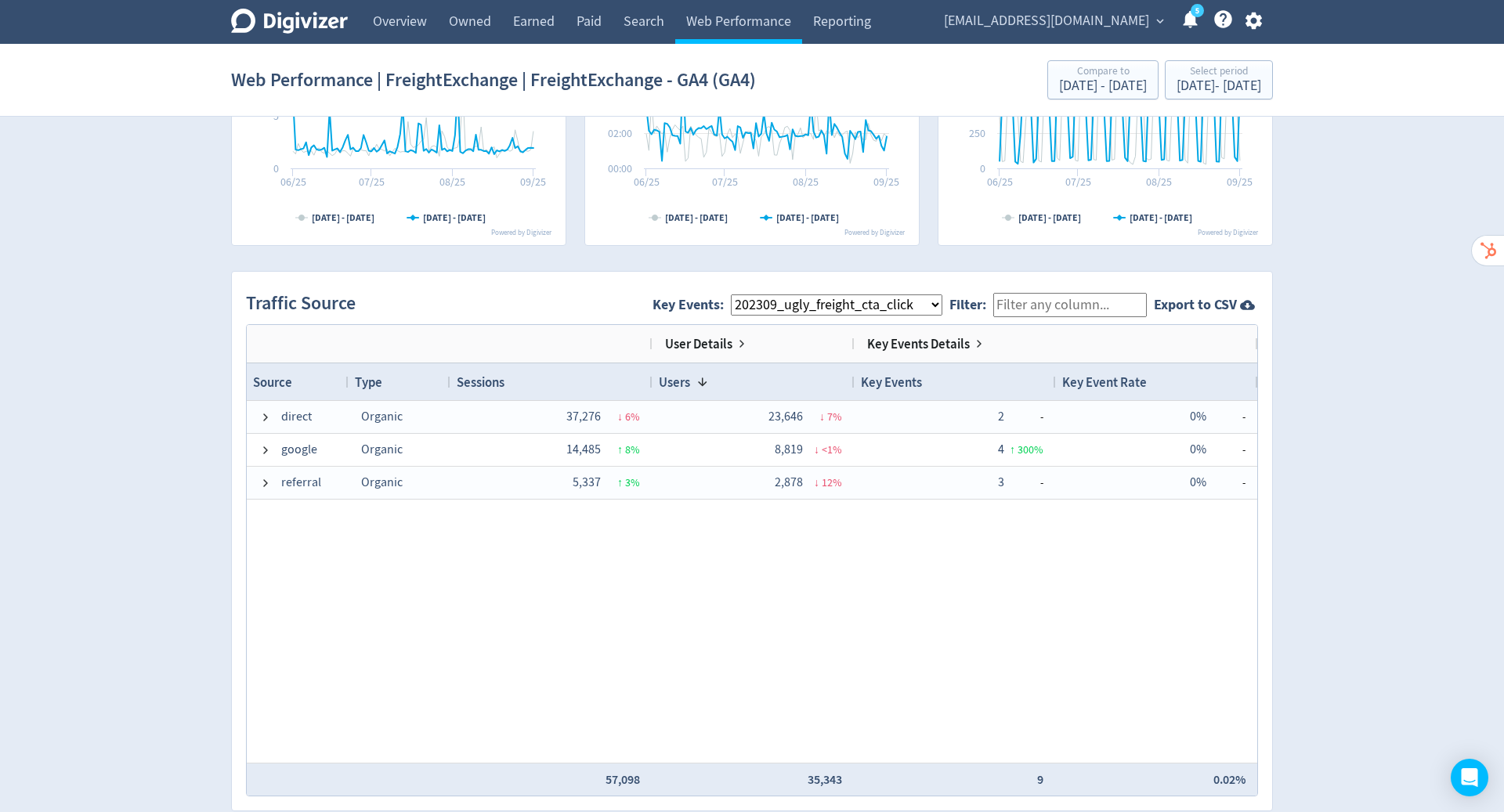
click at [743, 294] on select "All Key Events eCommerce begin_checkout signup_step purchase get_a_quote signup…" at bounding box center [836, 305] width 212 height 21
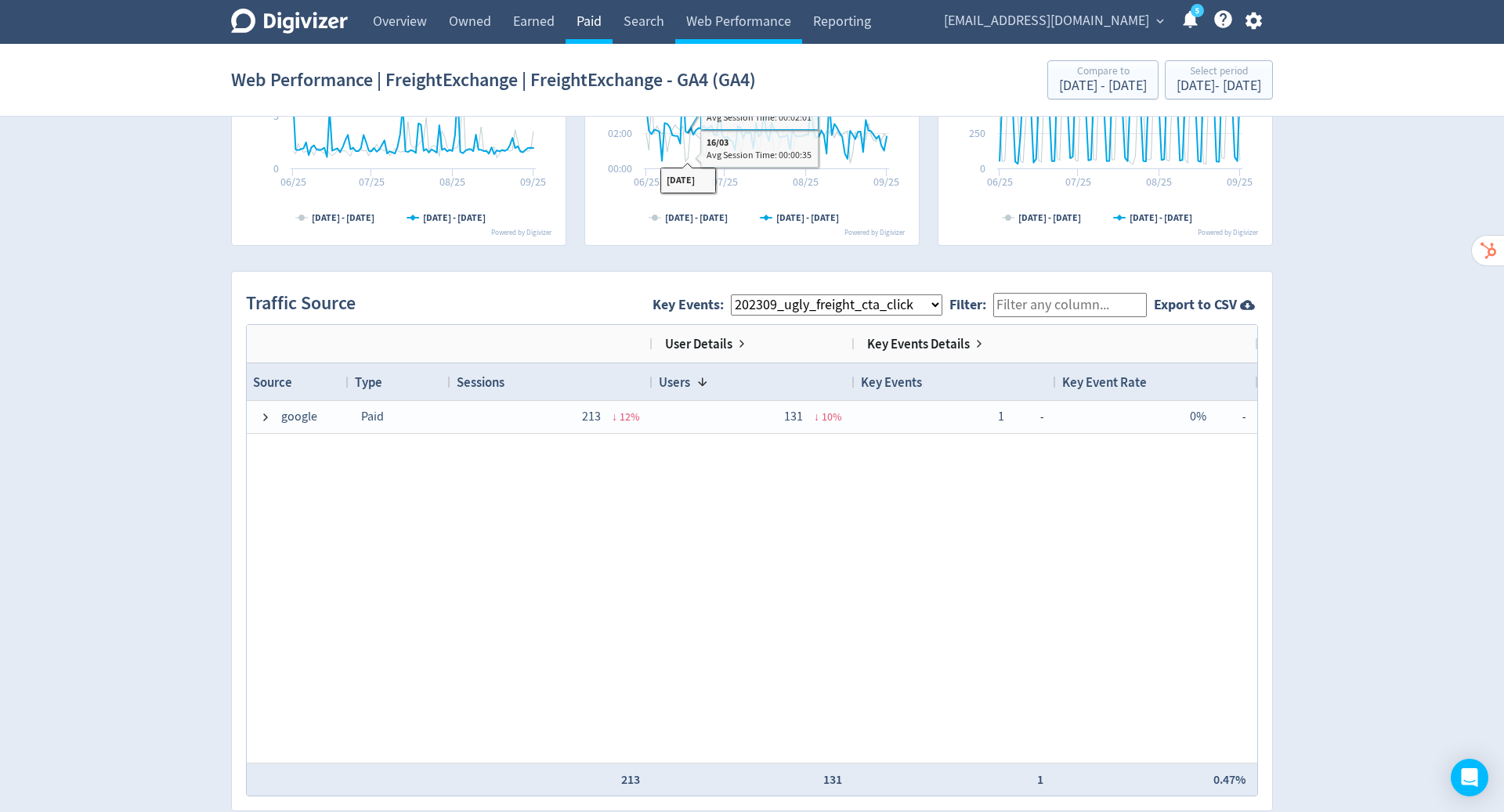
click at [594, 25] on link "Paid" at bounding box center [589, 21] width 47 height 44
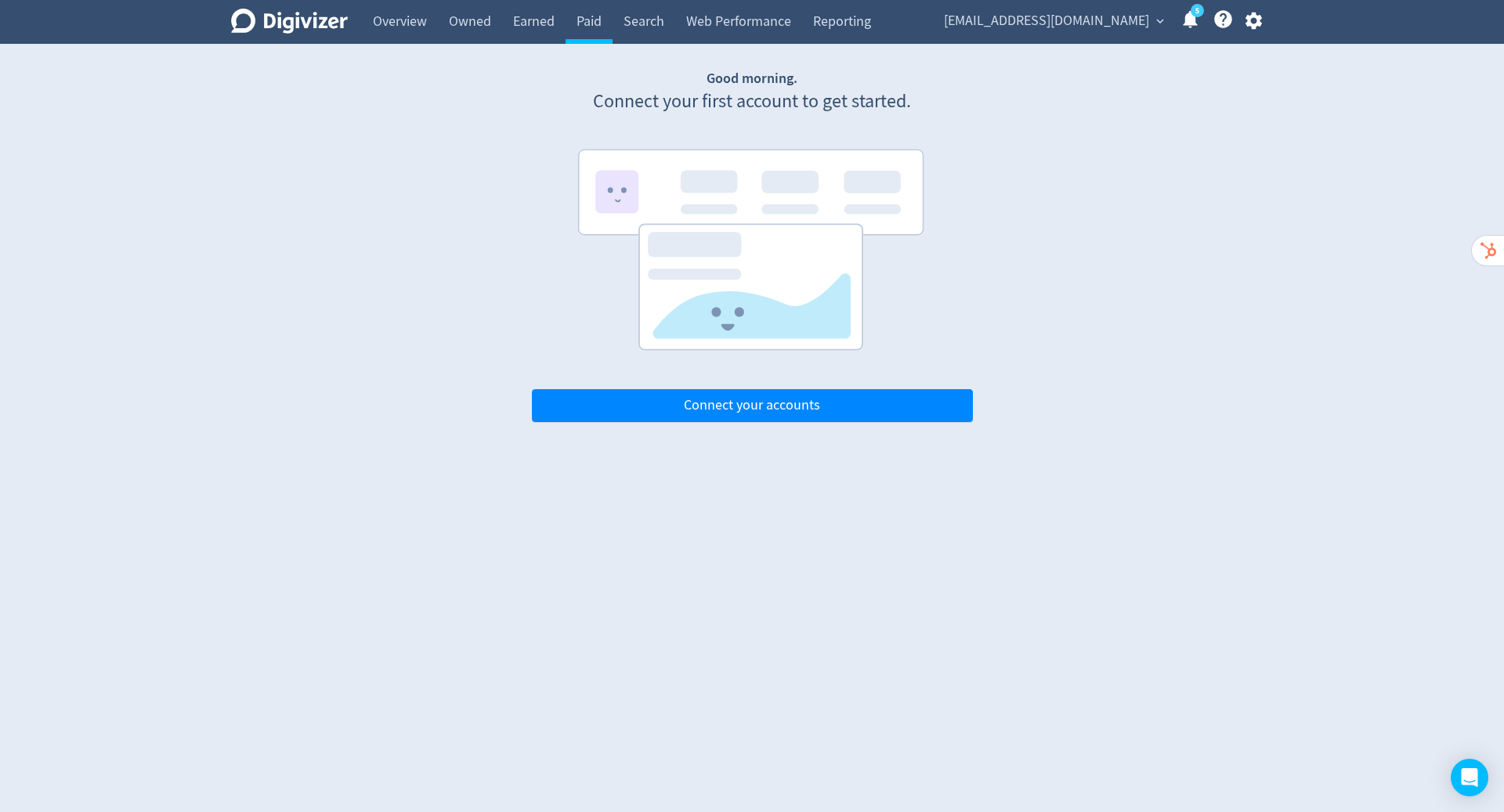
click at [1257, 22] on icon "button" at bounding box center [1253, 21] width 17 height 17
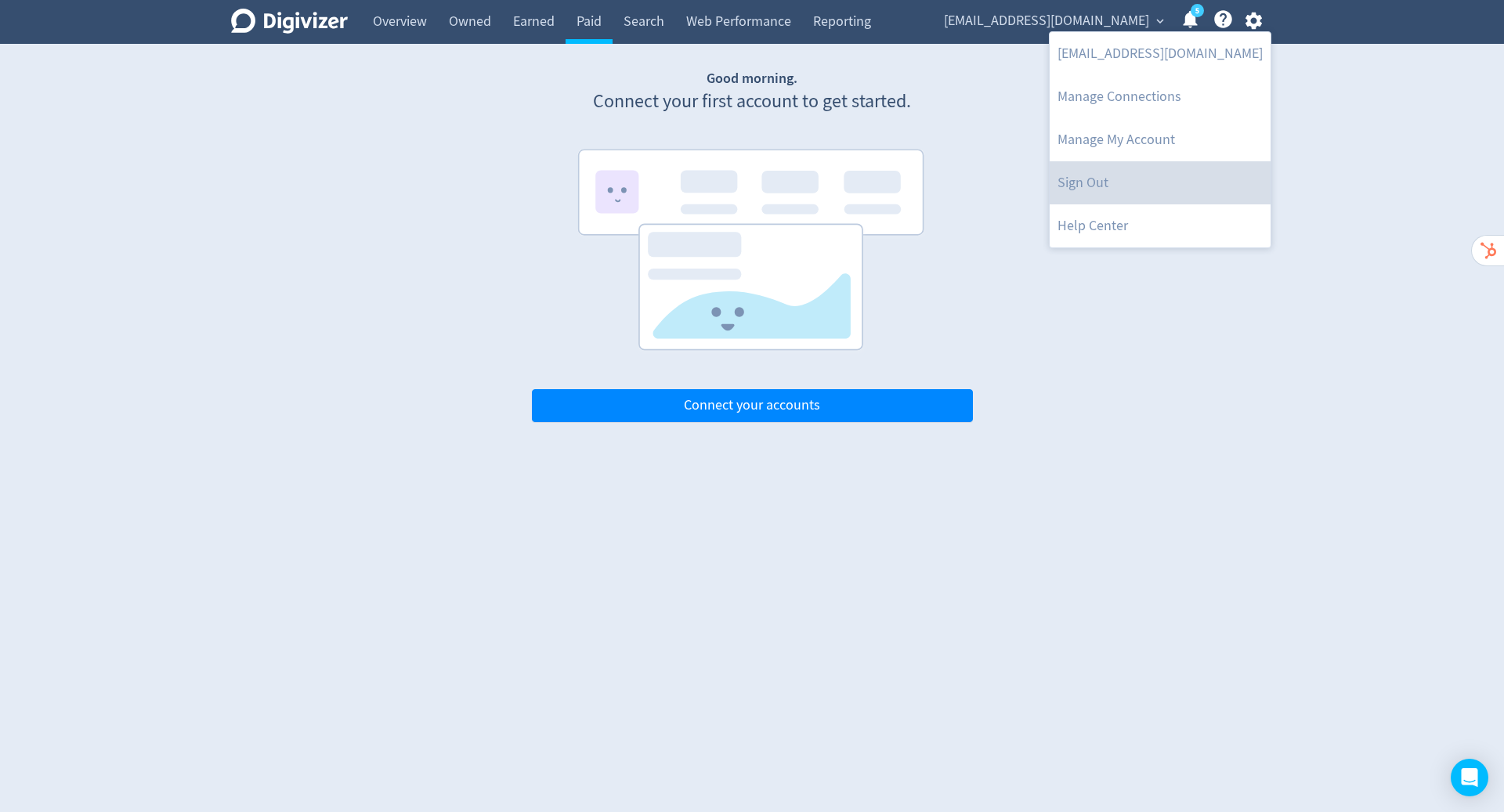
click at [1101, 183] on link "Sign Out" at bounding box center [1160, 183] width 221 height 43
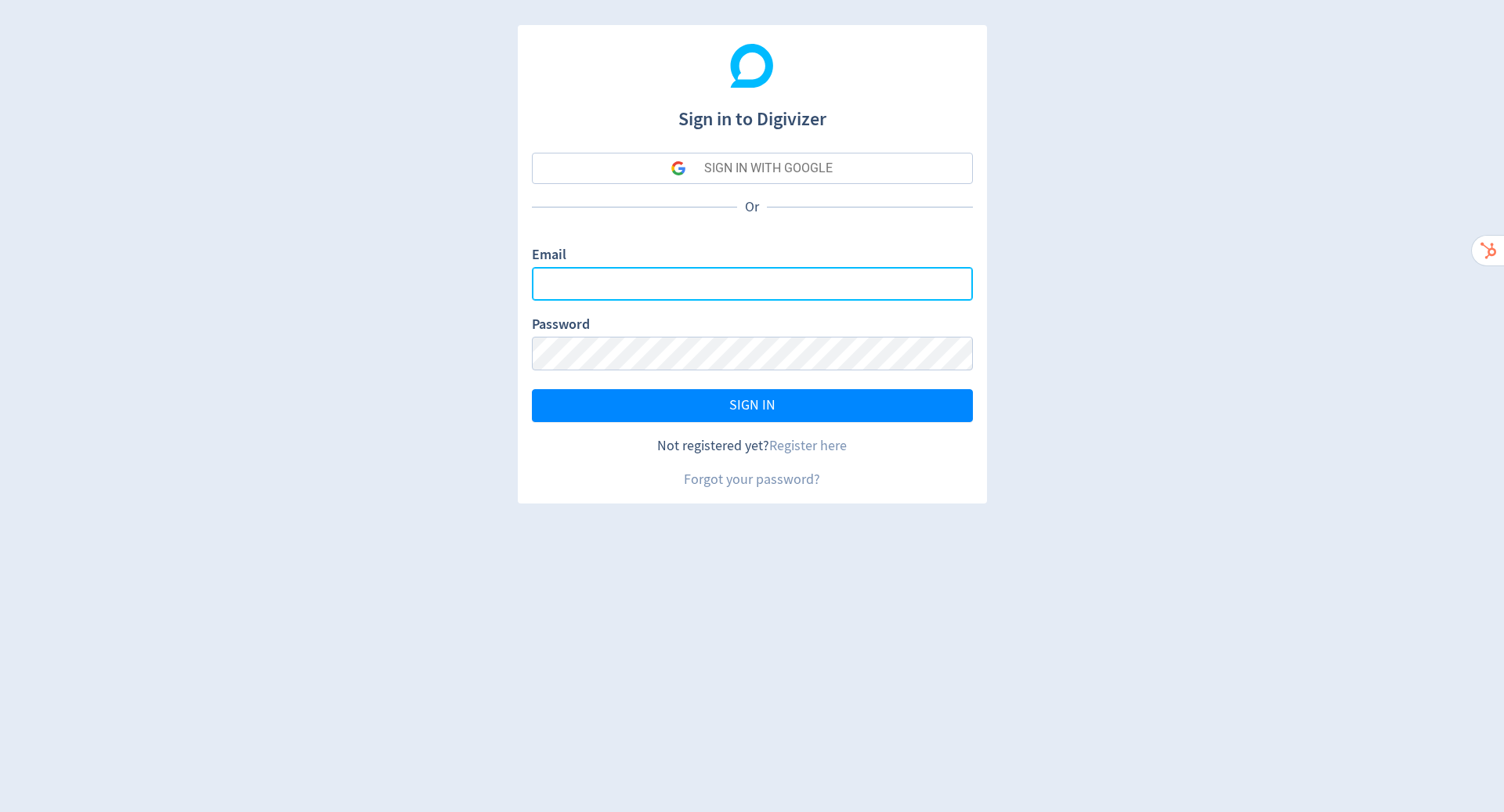
click at [773, 276] on input "Email" at bounding box center [752, 284] width 441 height 33
type input "h"
click at [0, 811] on com-1password-button at bounding box center [0, 812] width 0 height 0
type input "[PERSON_NAME][EMAIL_ADDRESS][PERSON_NAME][DOMAIN_NAME]"
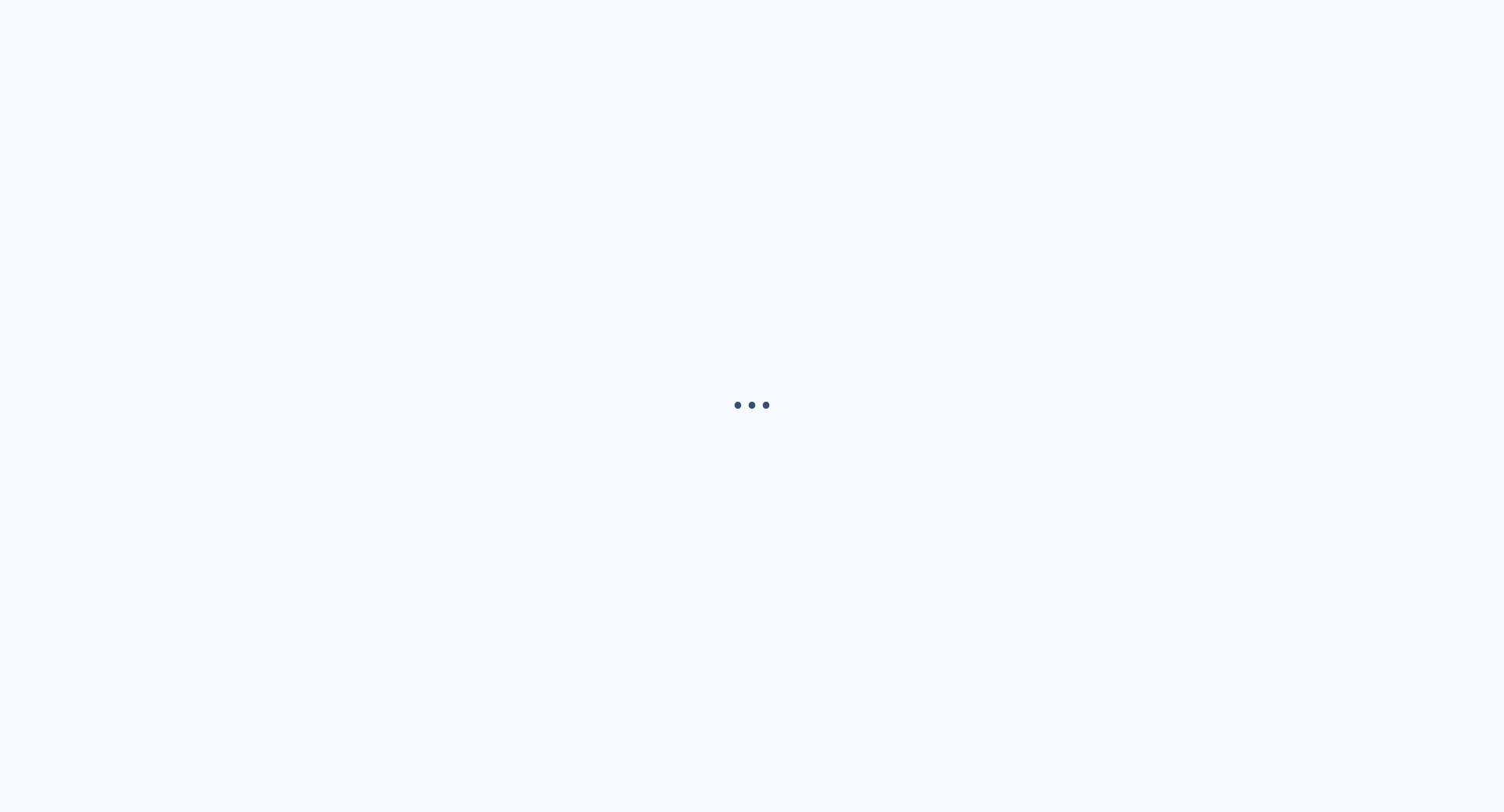
click at [822, 402] on div "· · ·" at bounding box center [752, 406] width 1504 height 812
